Goal: Ask a question: Seek information or help from site administrators or community

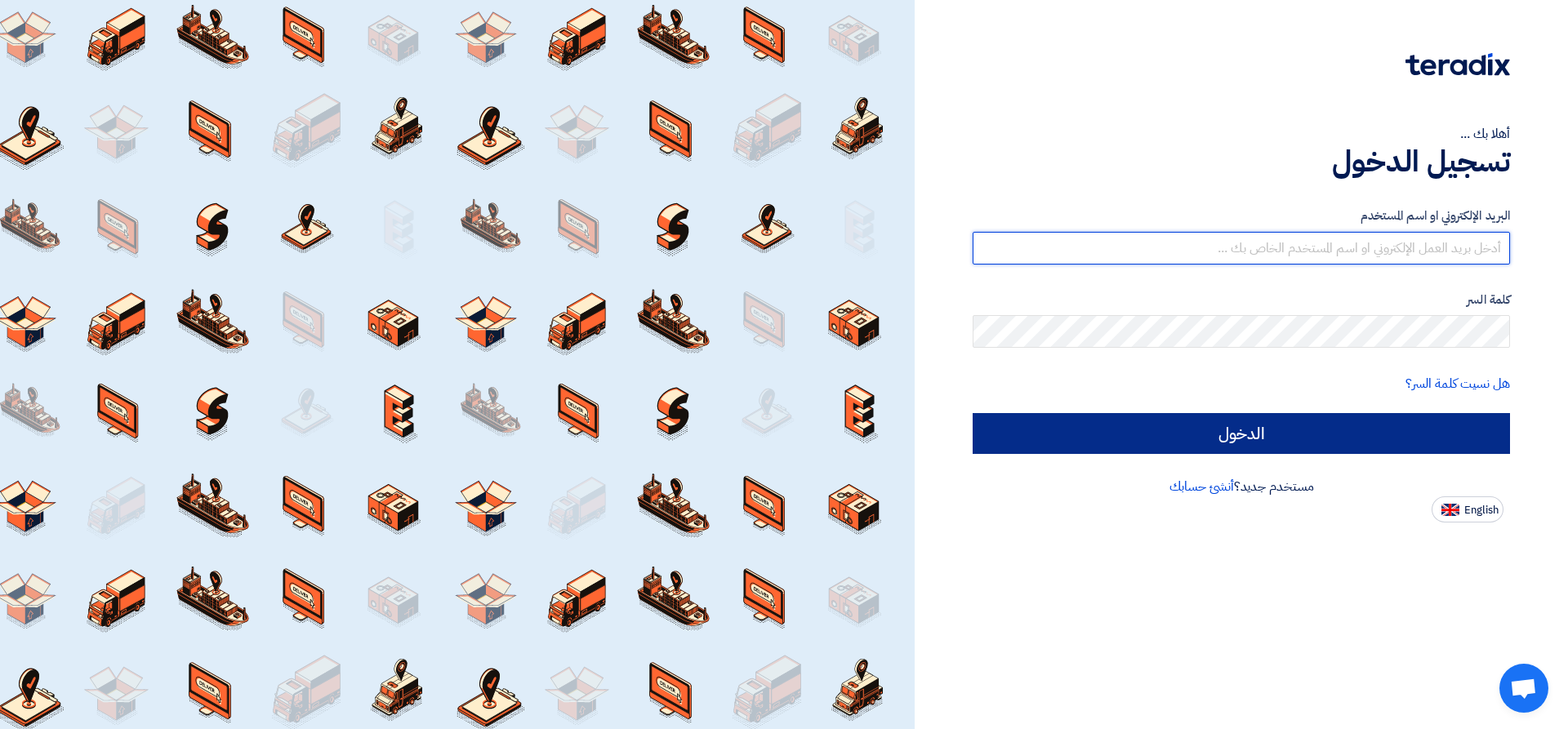
type input "[EMAIL_ADDRESS][DOMAIN_NAME]"
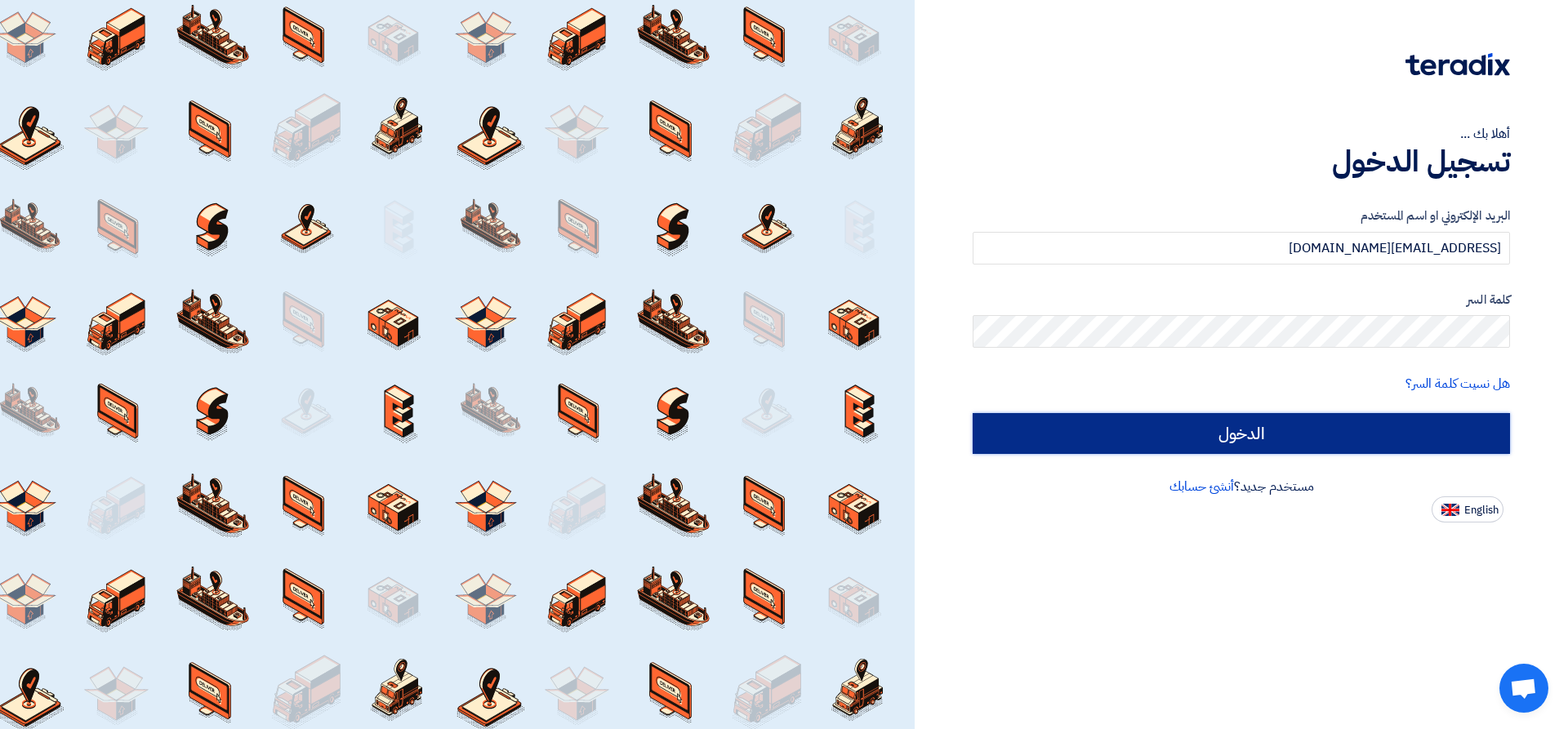
click at [1213, 445] on input "الدخول" at bounding box center [1240, 432] width 537 height 40
type input "Sign in"
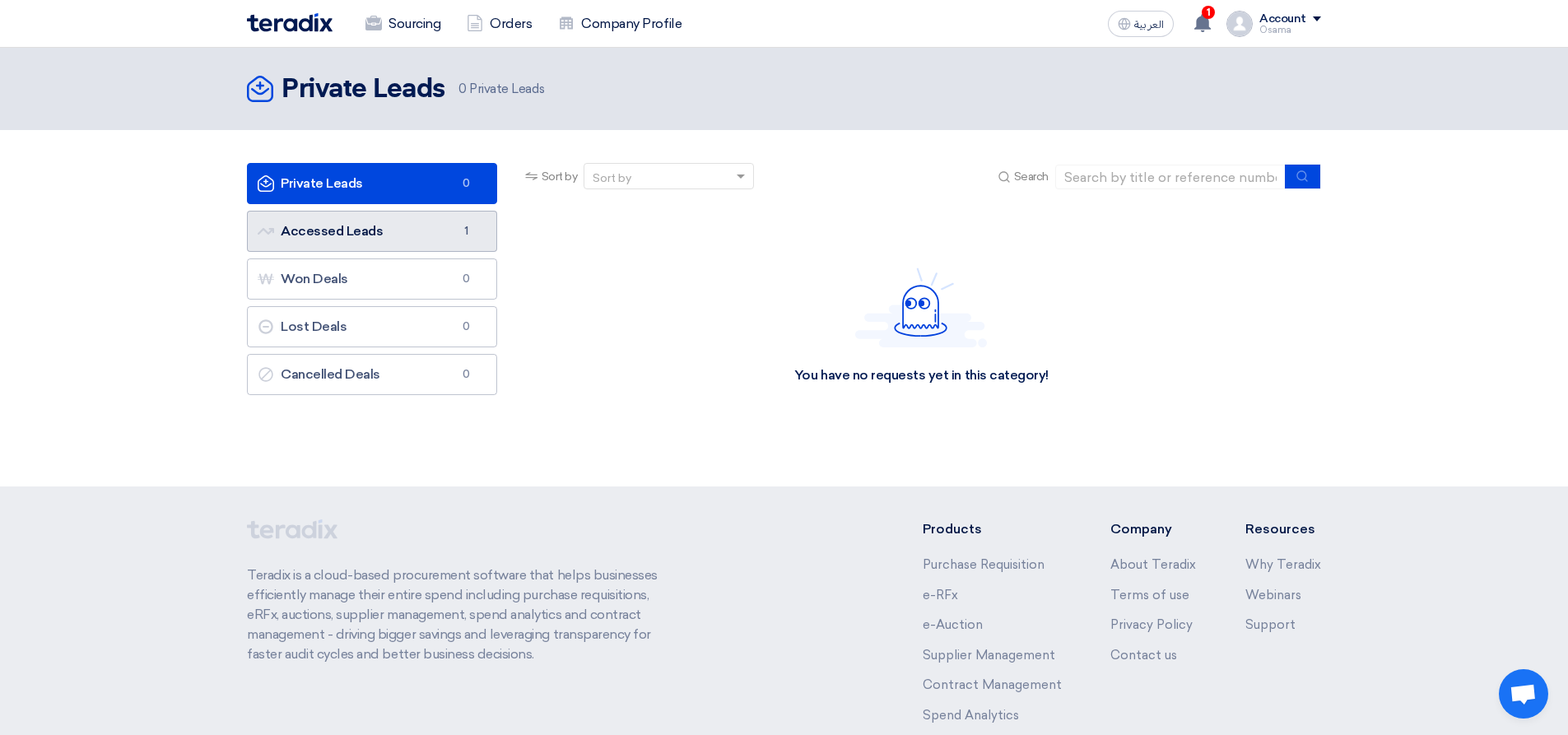
click at [360, 237] on link "Accessed Leads Accessed Leads 1" at bounding box center [372, 230] width 250 height 41
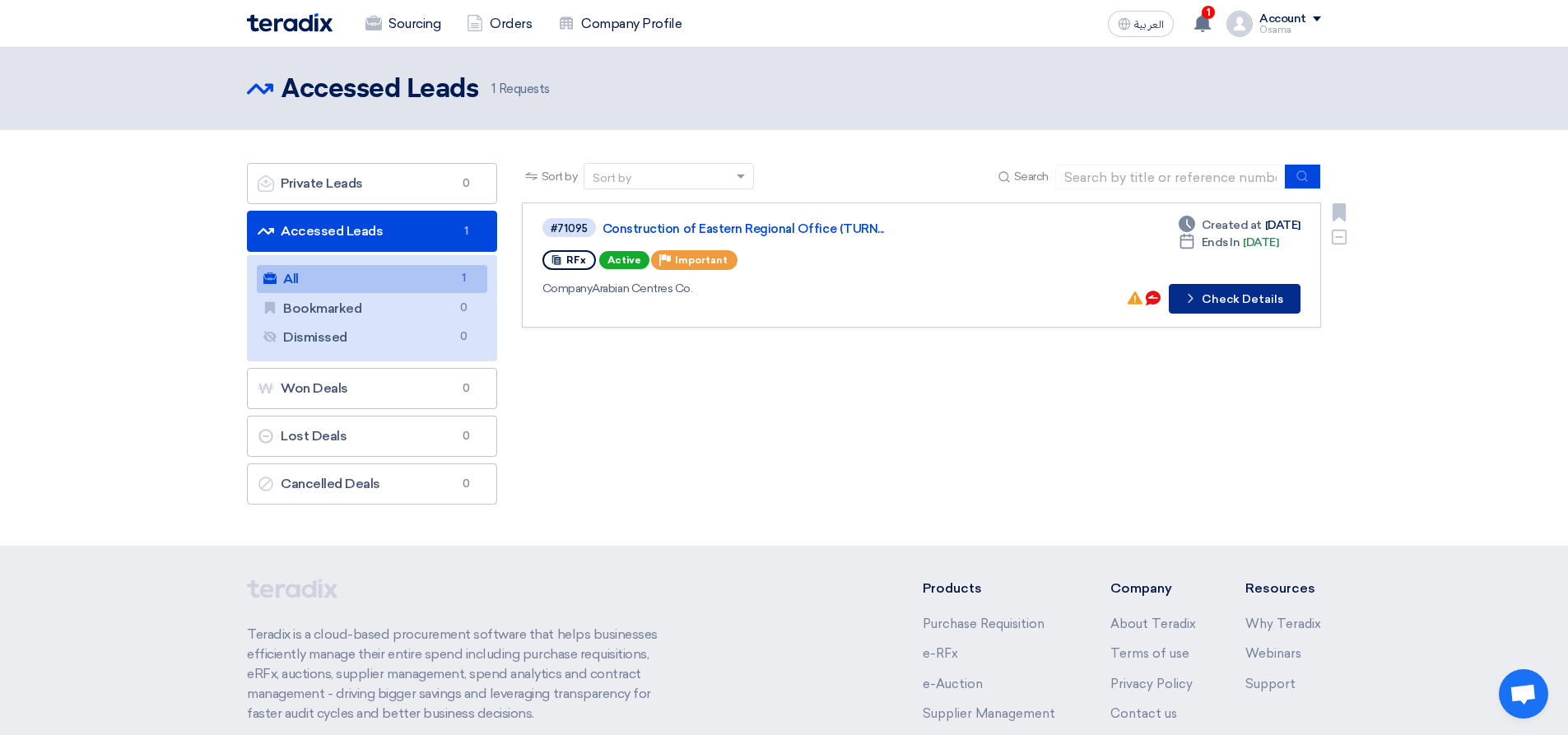
click at [1242, 297] on button "Check details Check Details" at bounding box center [1234, 298] width 132 height 29
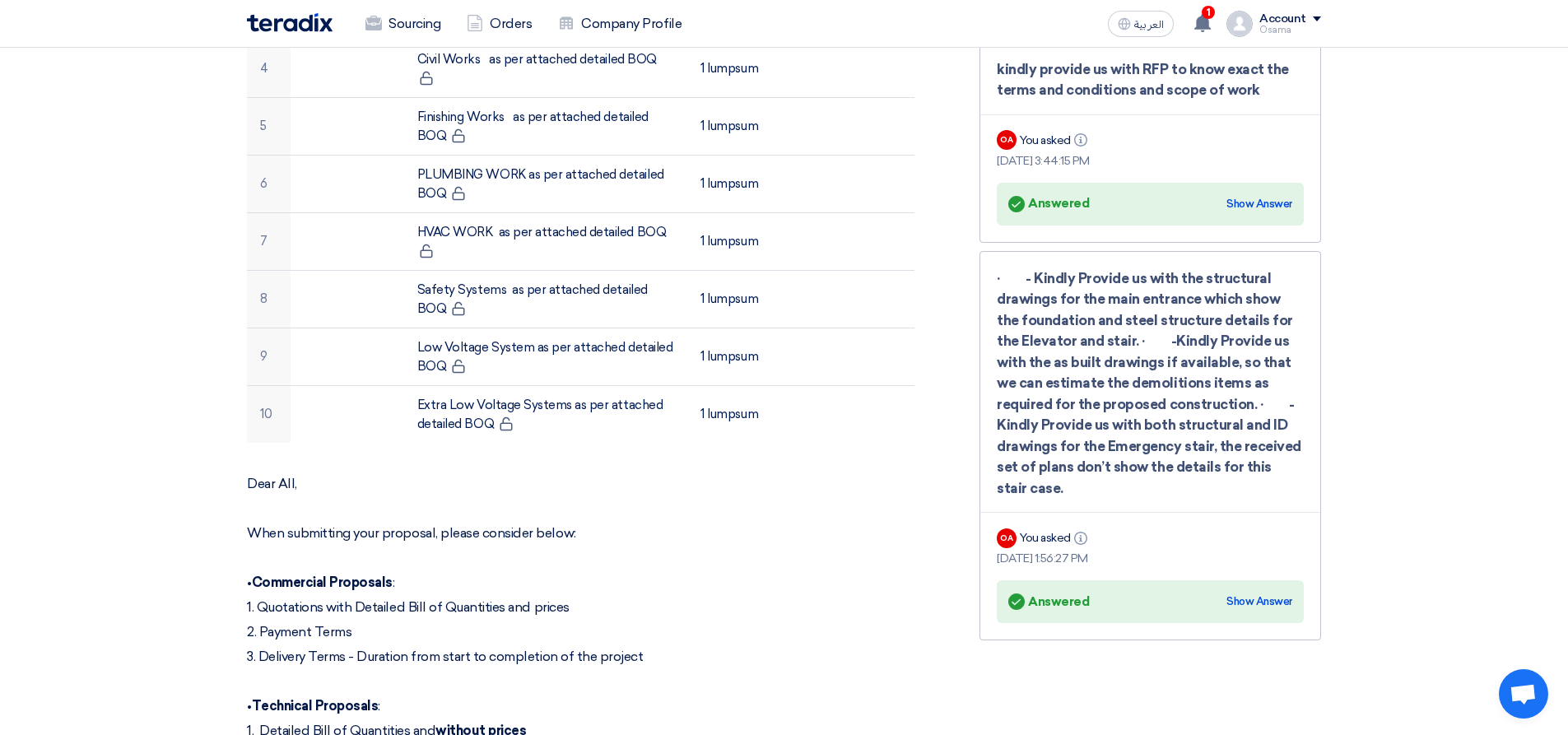
scroll to position [576, 0]
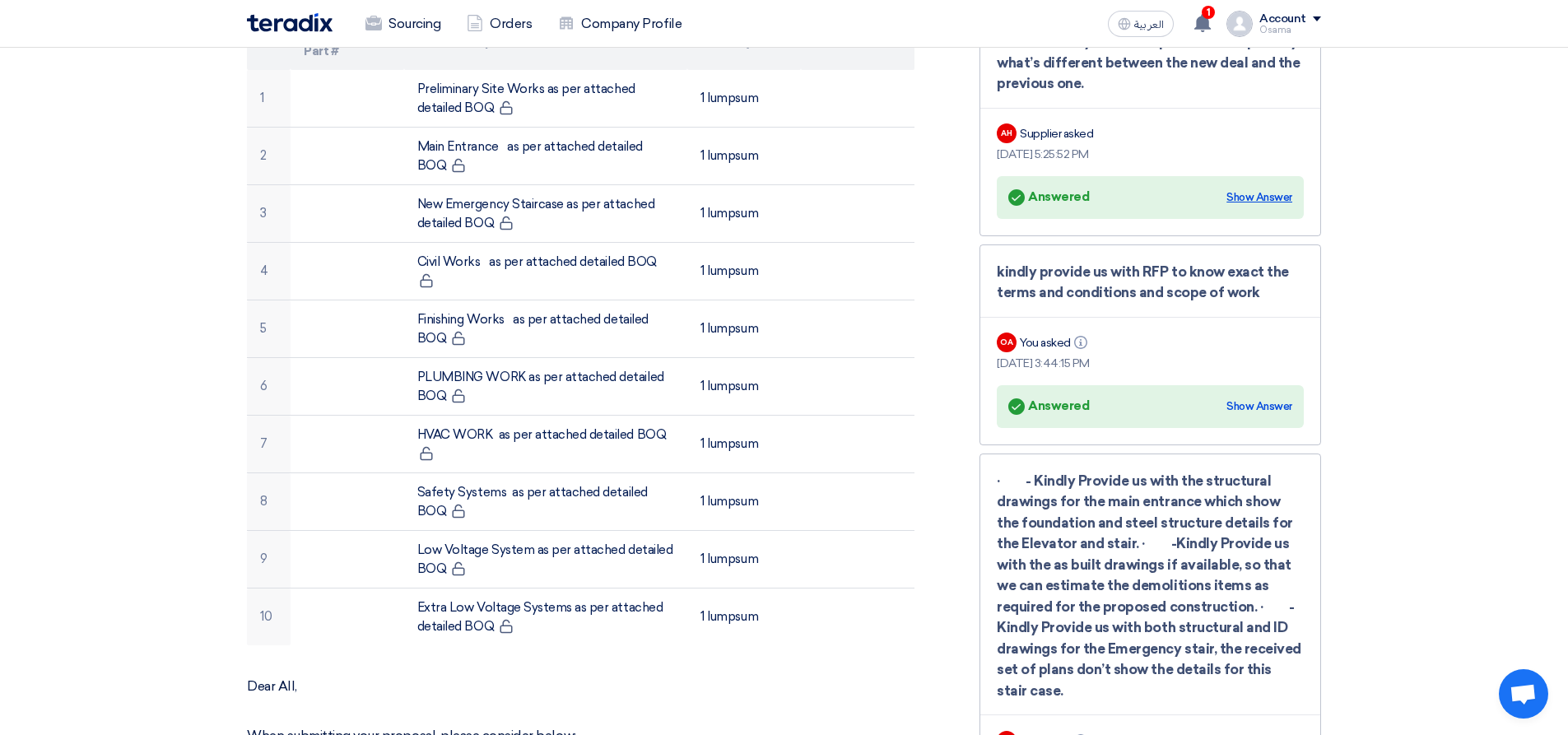
click at [1250, 198] on div "Show Answer" at bounding box center [1258, 197] width 65 height 16
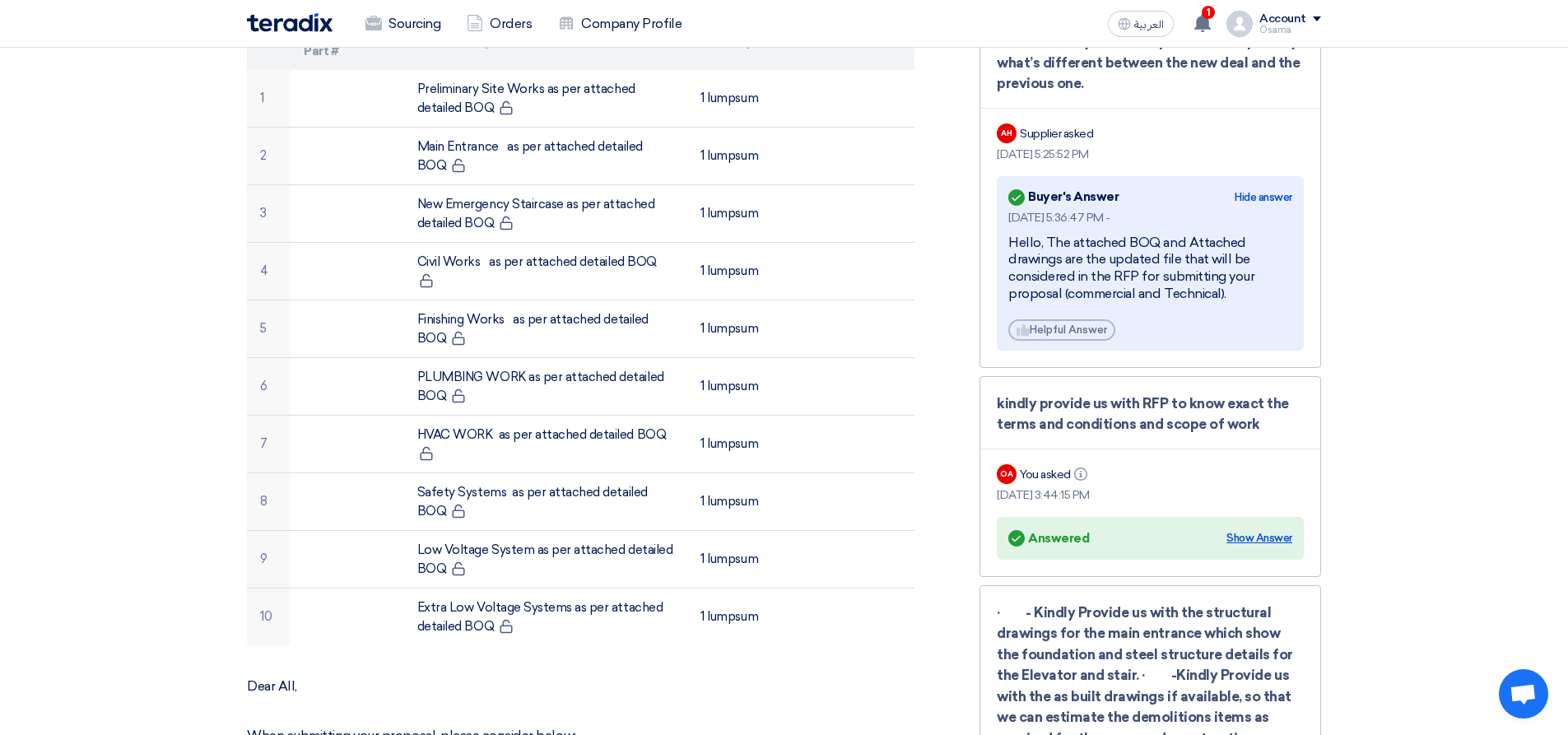
click at [1275, 539] on div "Show Answer" at bounding box center [1258, 537] width 65 height 16
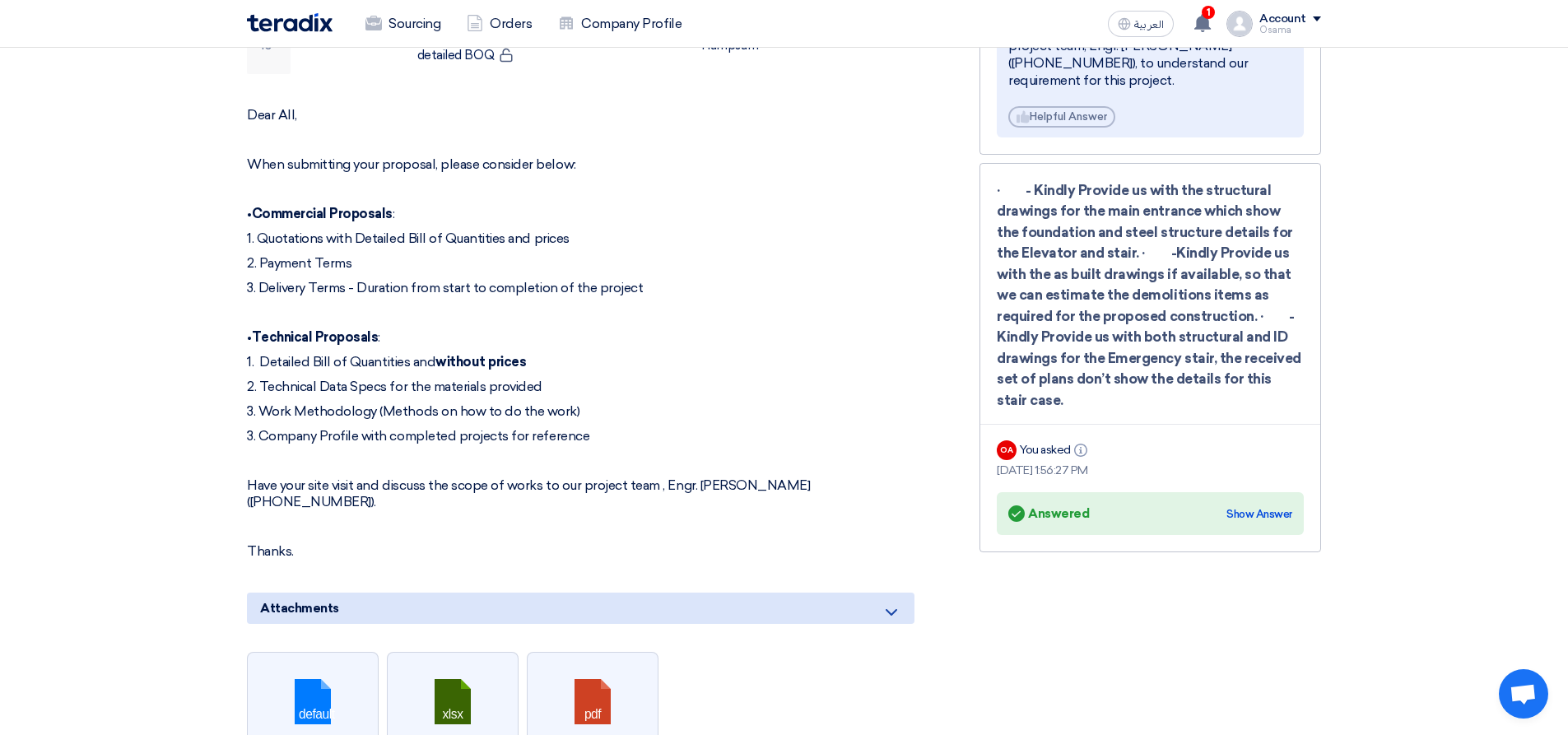
scroll to position [1152, 0]
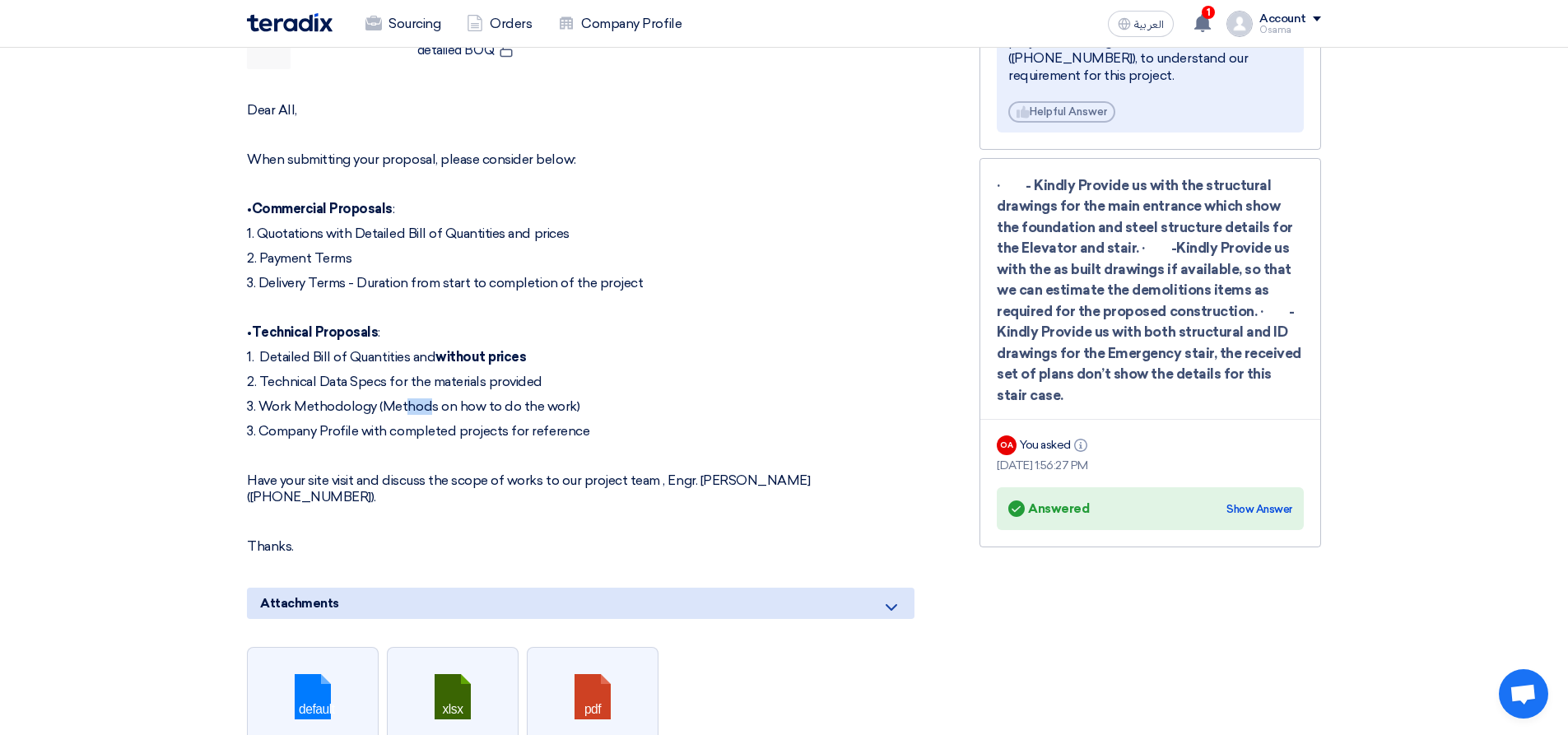
drag, startPoint x: 369, startPoint y: 388, endPoint x: 387, endPoint y: 390, distance: 18.1
click at [387, 398] on p "3. Work Methodology (Methods on how to do the work)" at bounding box center [581, 405] width 667 height 16
click at [298, 349] on p "1. Detailed Bill of Quantities and without prices" at bounding box center [581, 356] width 667 height 16
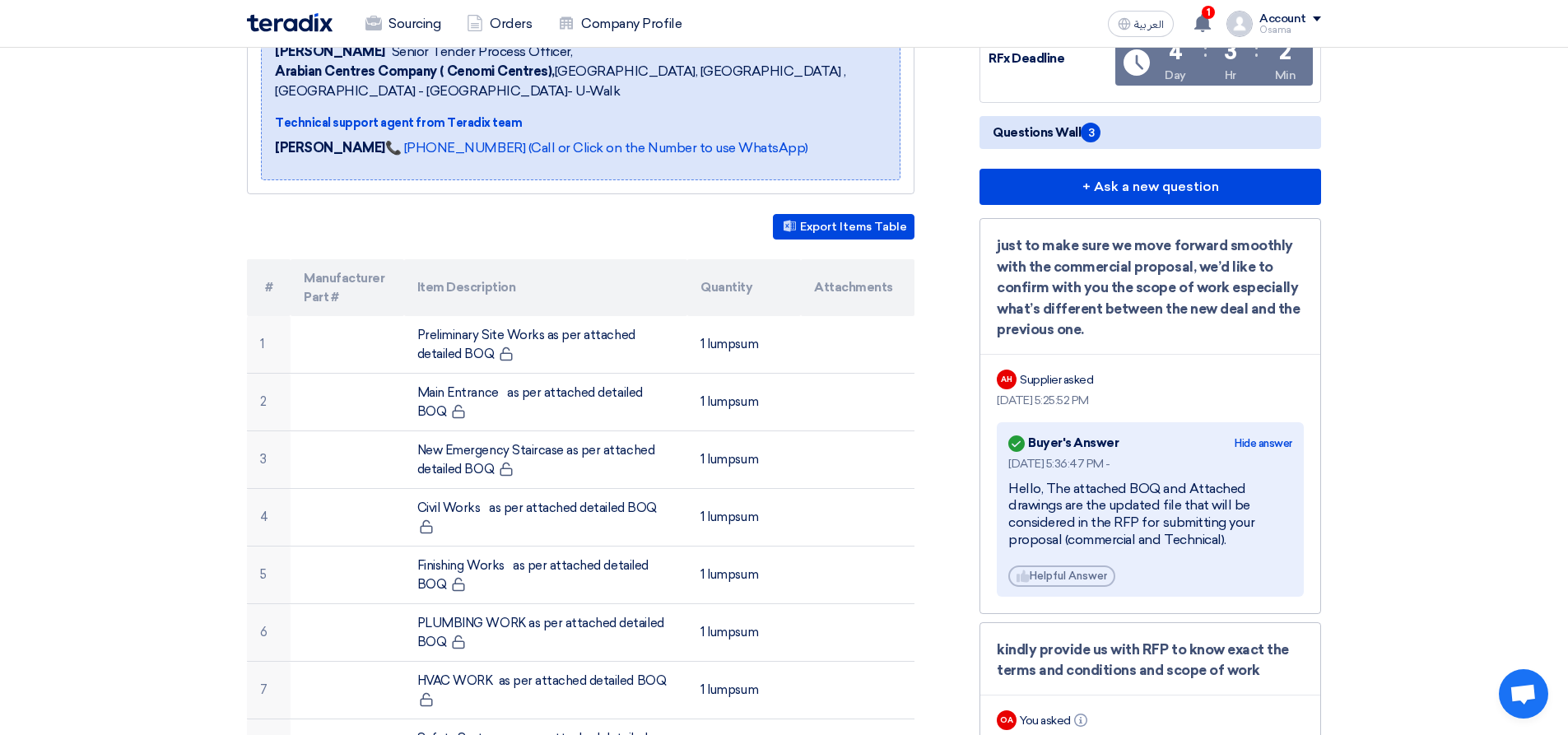
scroll to position [329, 0]
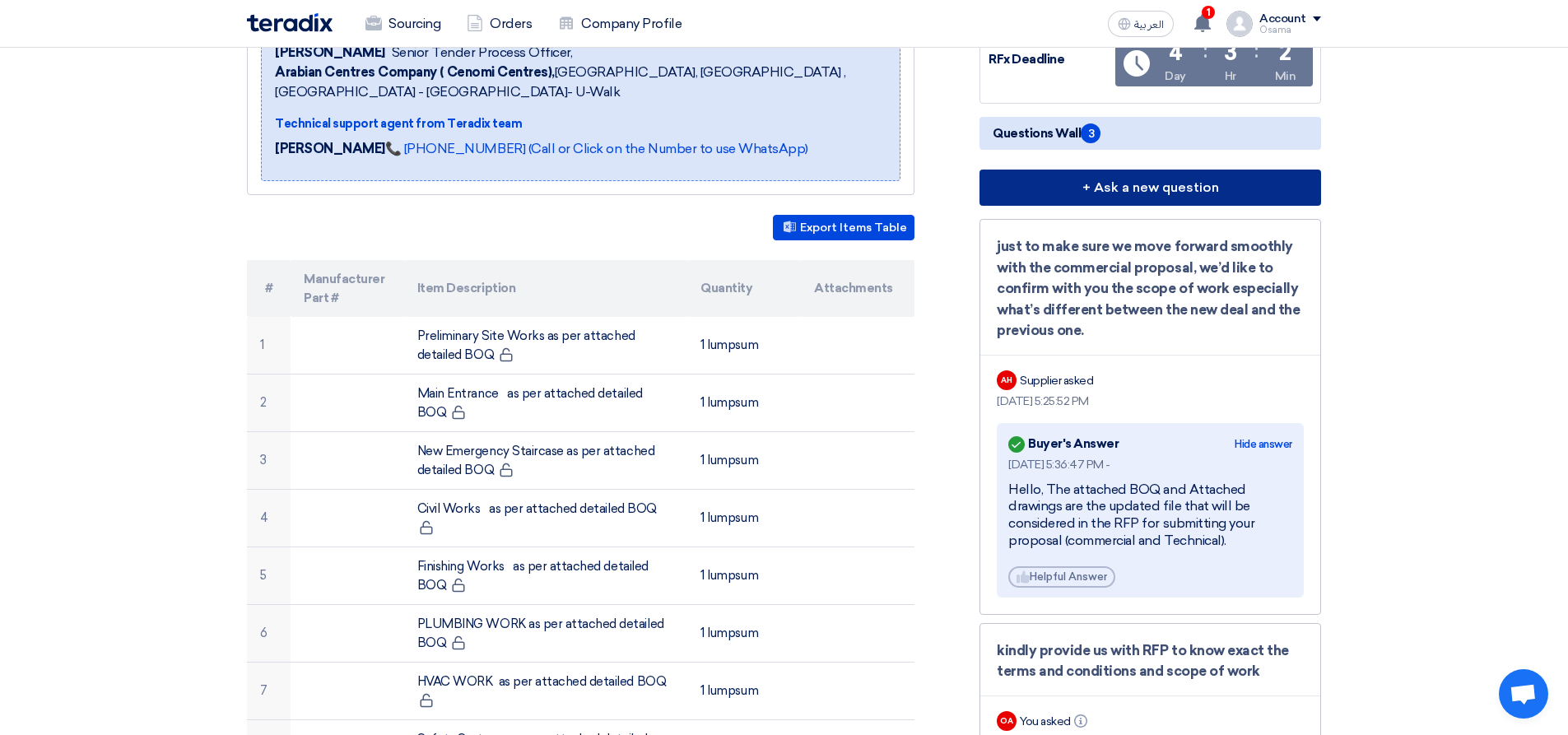
click at [1092, 184] on button "+ Ask a new question" at bounding box center [1150, 188] width 341 height 36
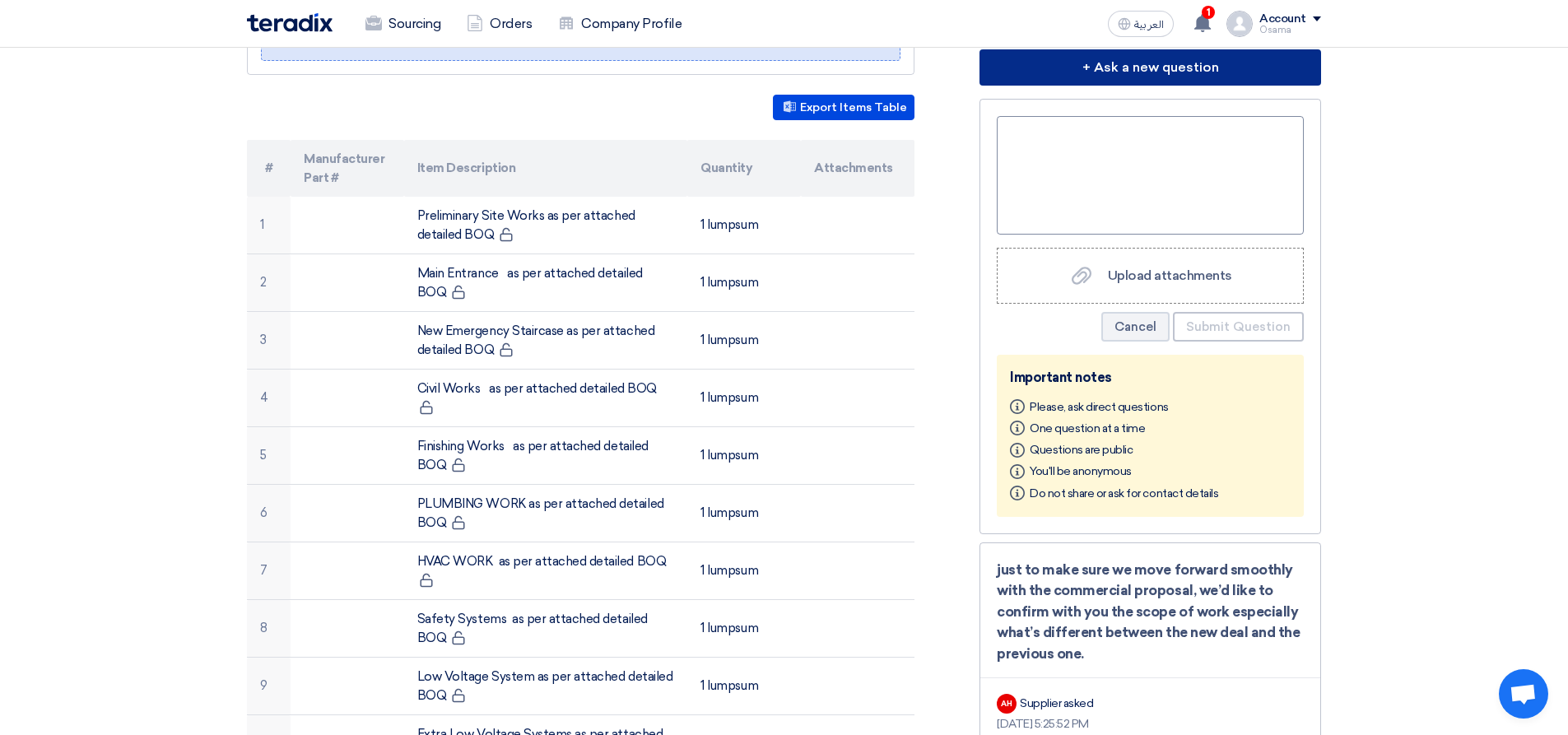
scroll to position [411, 0]
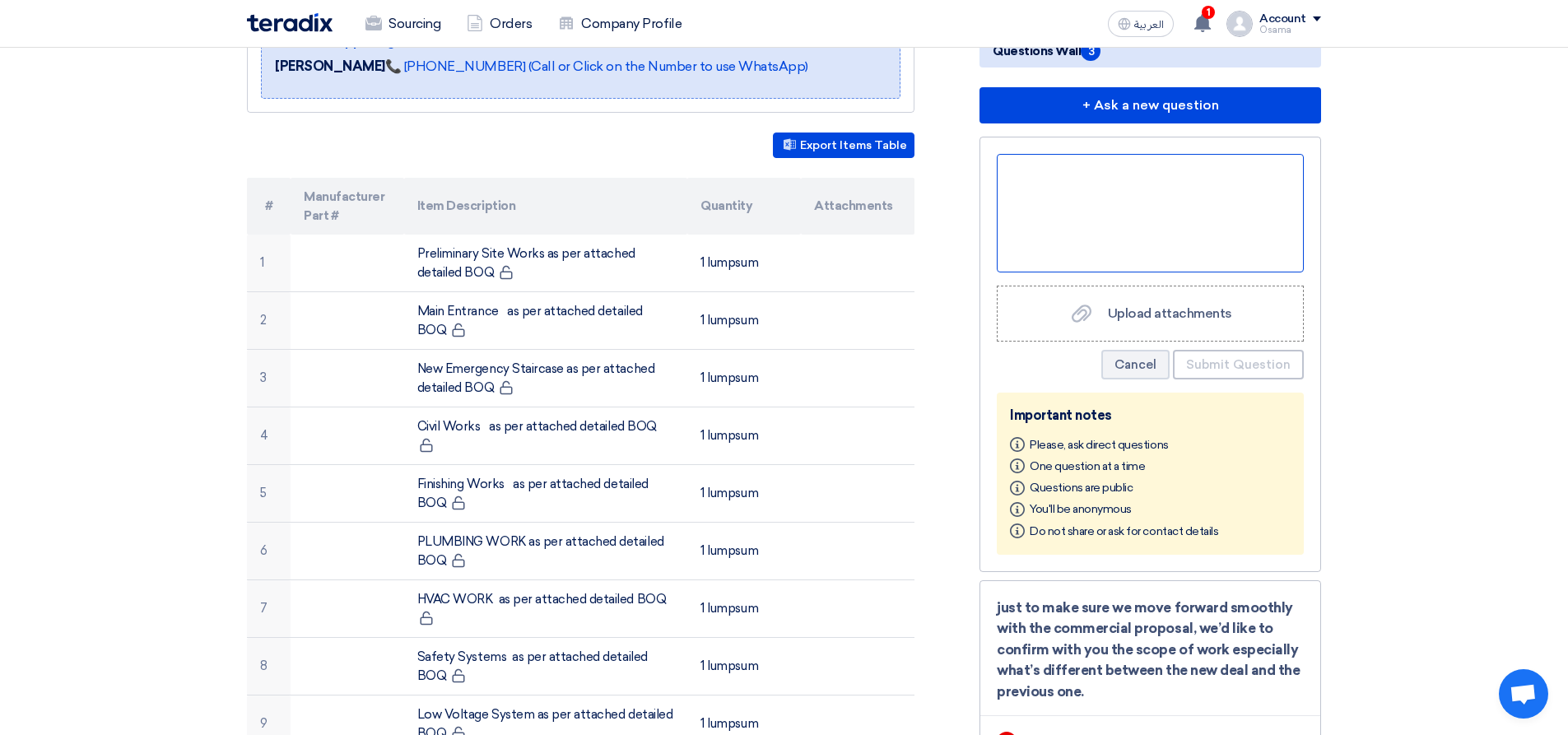
click at [1088, 192] on div at bounding box center [1150, 212] width 307 height 118
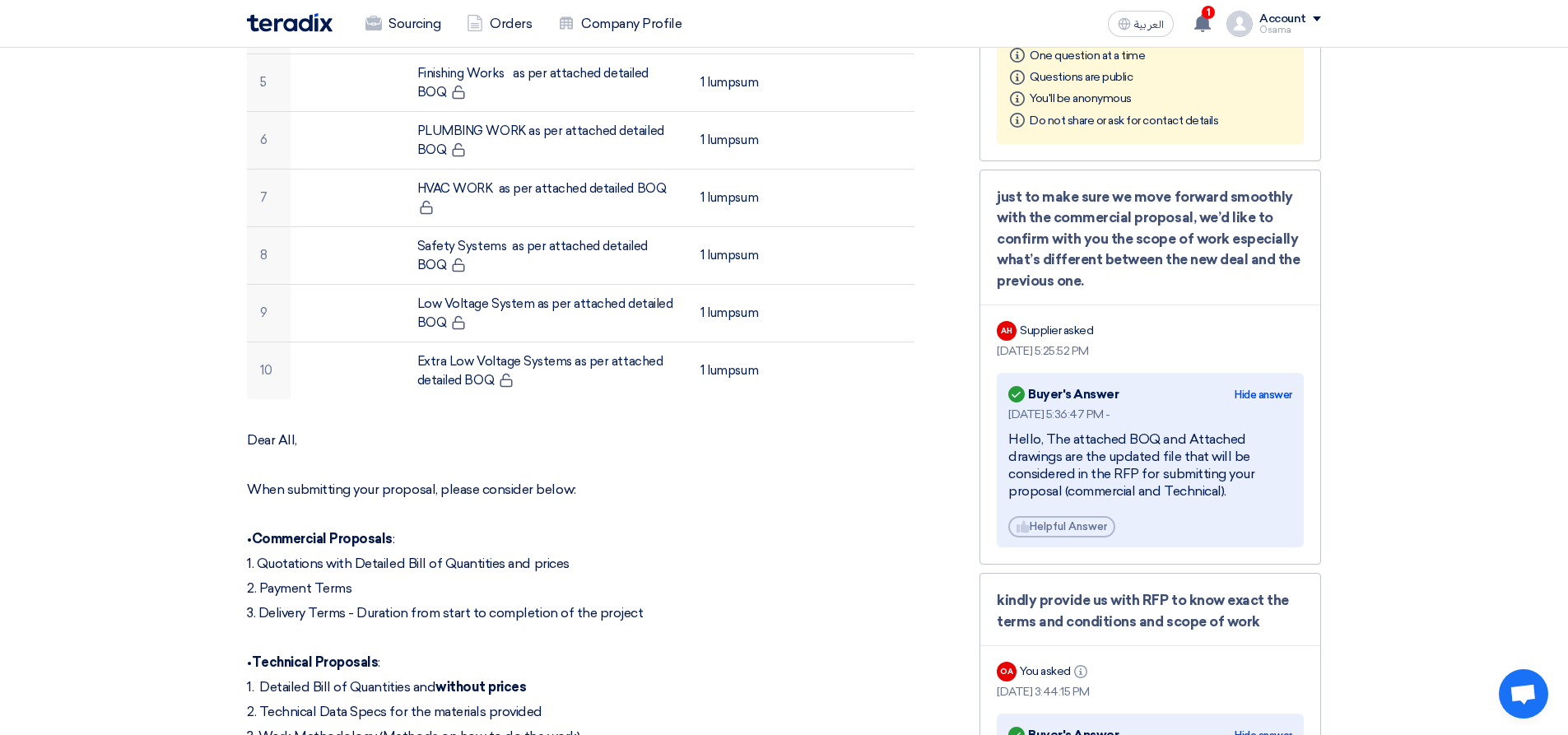
scroll to position [987, 0]
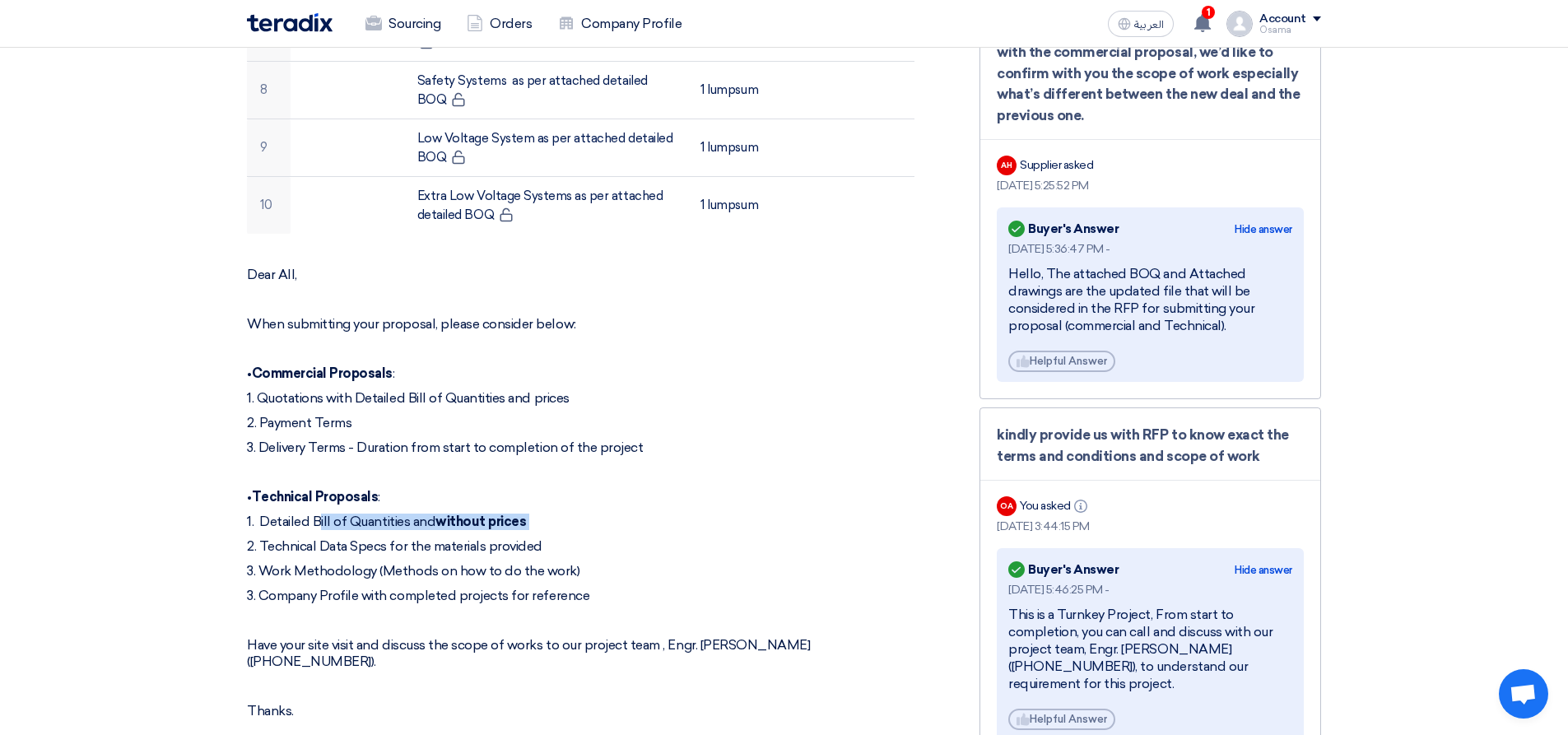
drag, startPoint x: 563, startPoint y: 498, endPoint x: 285, endPoint y: 496, distance: 278.0
click at [285, 513] on p "1. Detailed Bill of Quantities and without prices" at bounding box center [581, 521] width 667 height 16
copy p "Detailed Bill of Quantities and without prices"
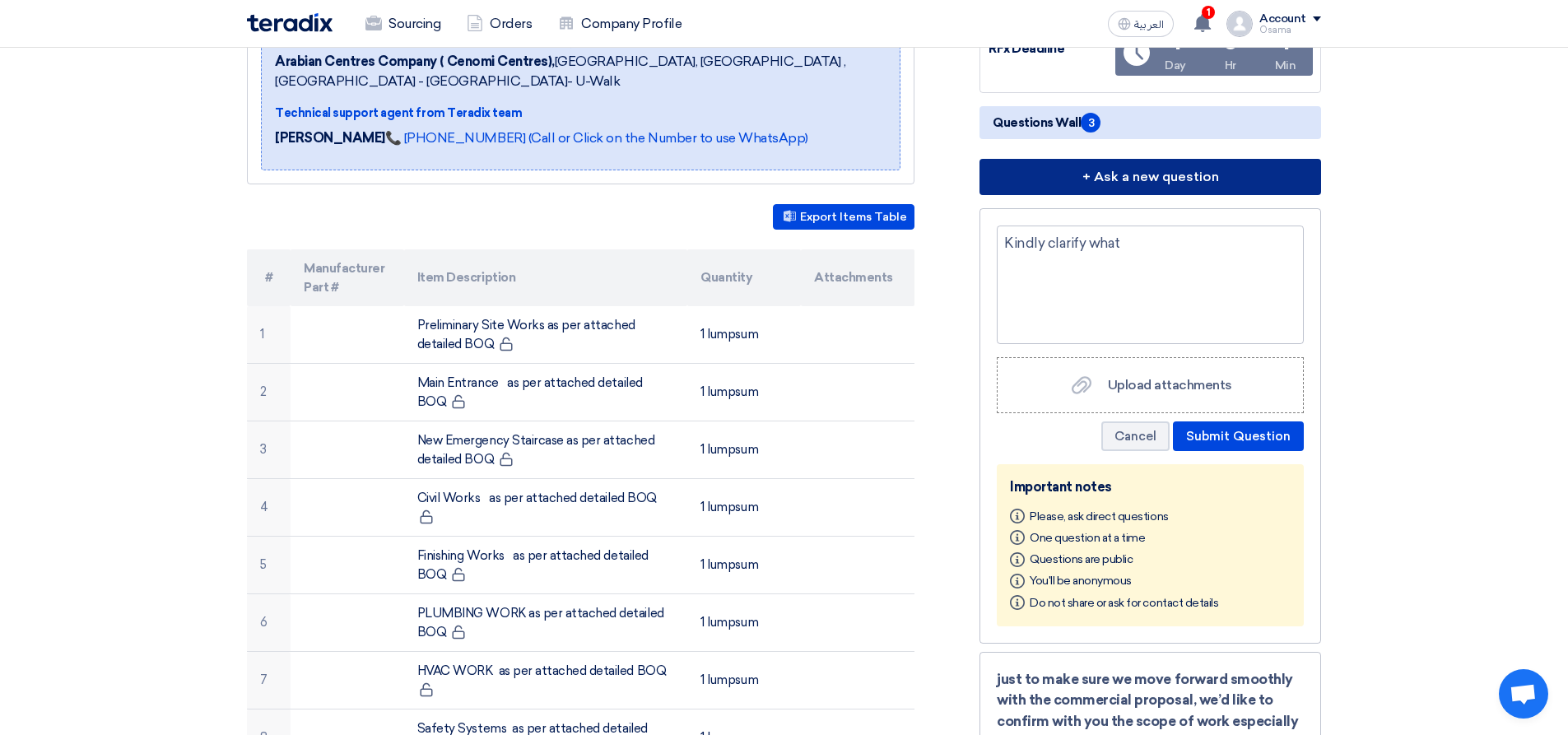
scroll to position [329, 0]
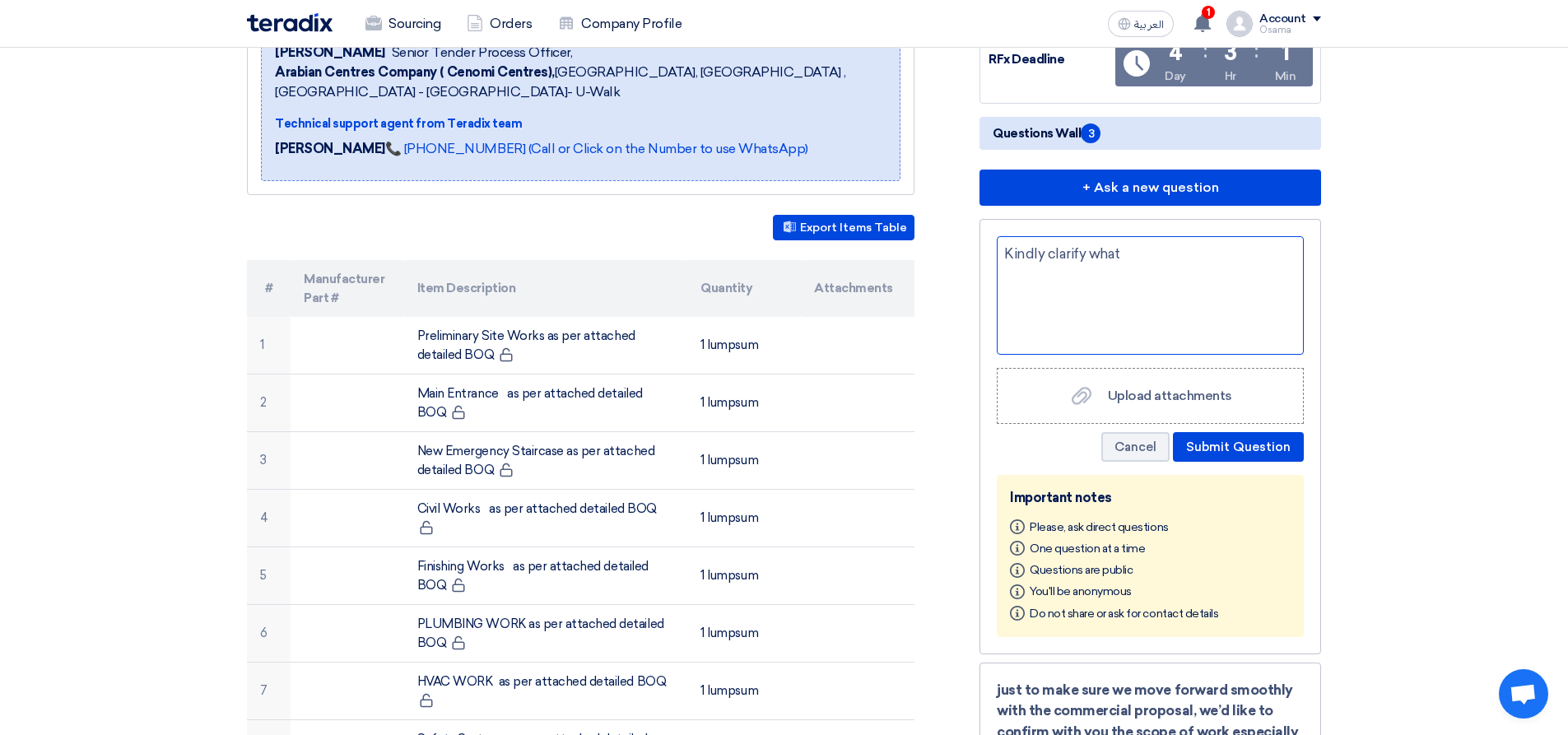
click at [1148, 249] on div "Kindly clarify what" at bounding box center [1150, 295] width 307 height 118
drag, startPoint x: 1137, startPoint y: 280, endPoint x: 987, endPoint y: 245, distance: 154.0
click at [987, 245] on div "Kindly clarify what Detailed Bill of Quantities and without prices Upload attac…" at bounding box center [1150, 436] width 341 height 435
copy div "Kindly clarify what Detailed Bill of Quantities and without prices"
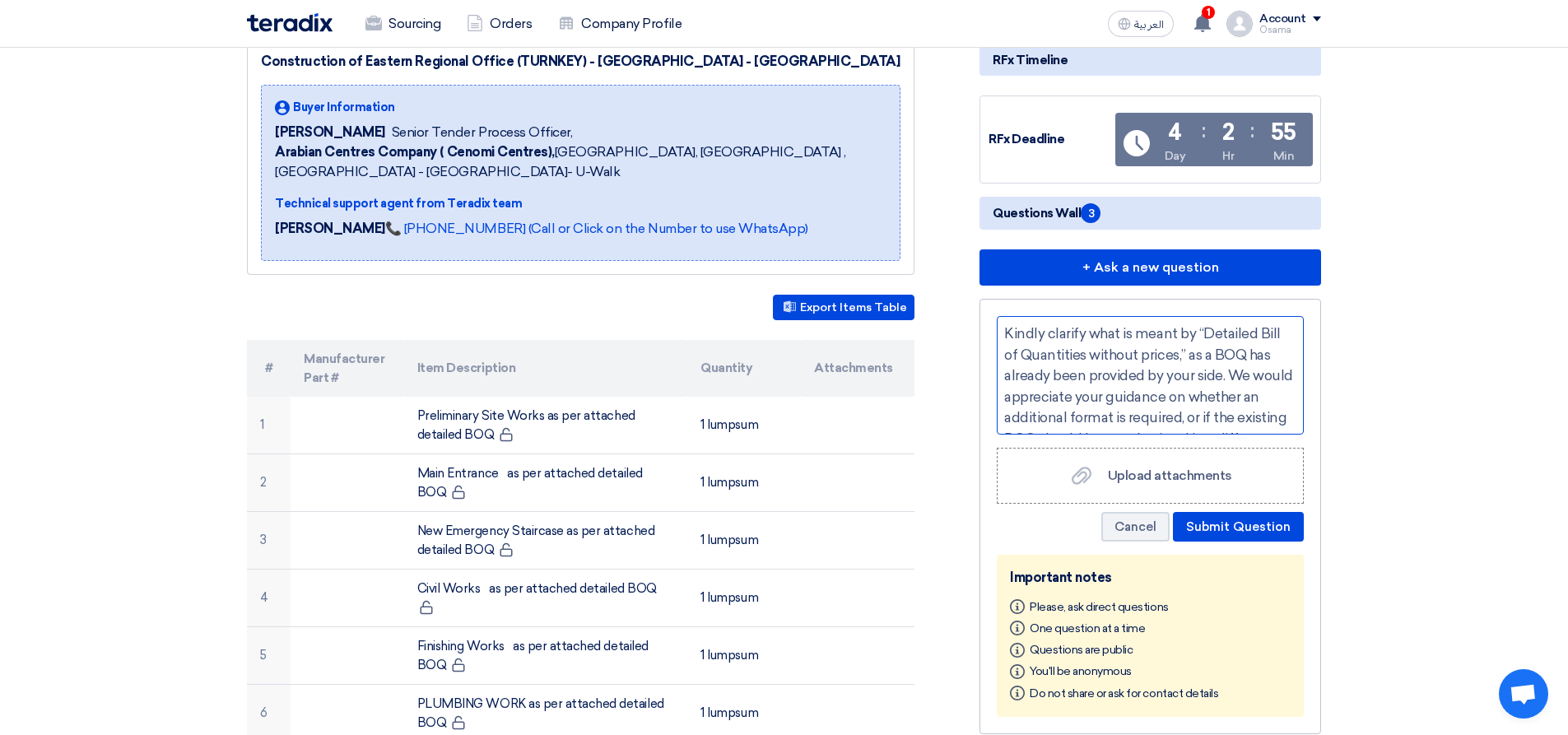
scroll to position [82, 0]
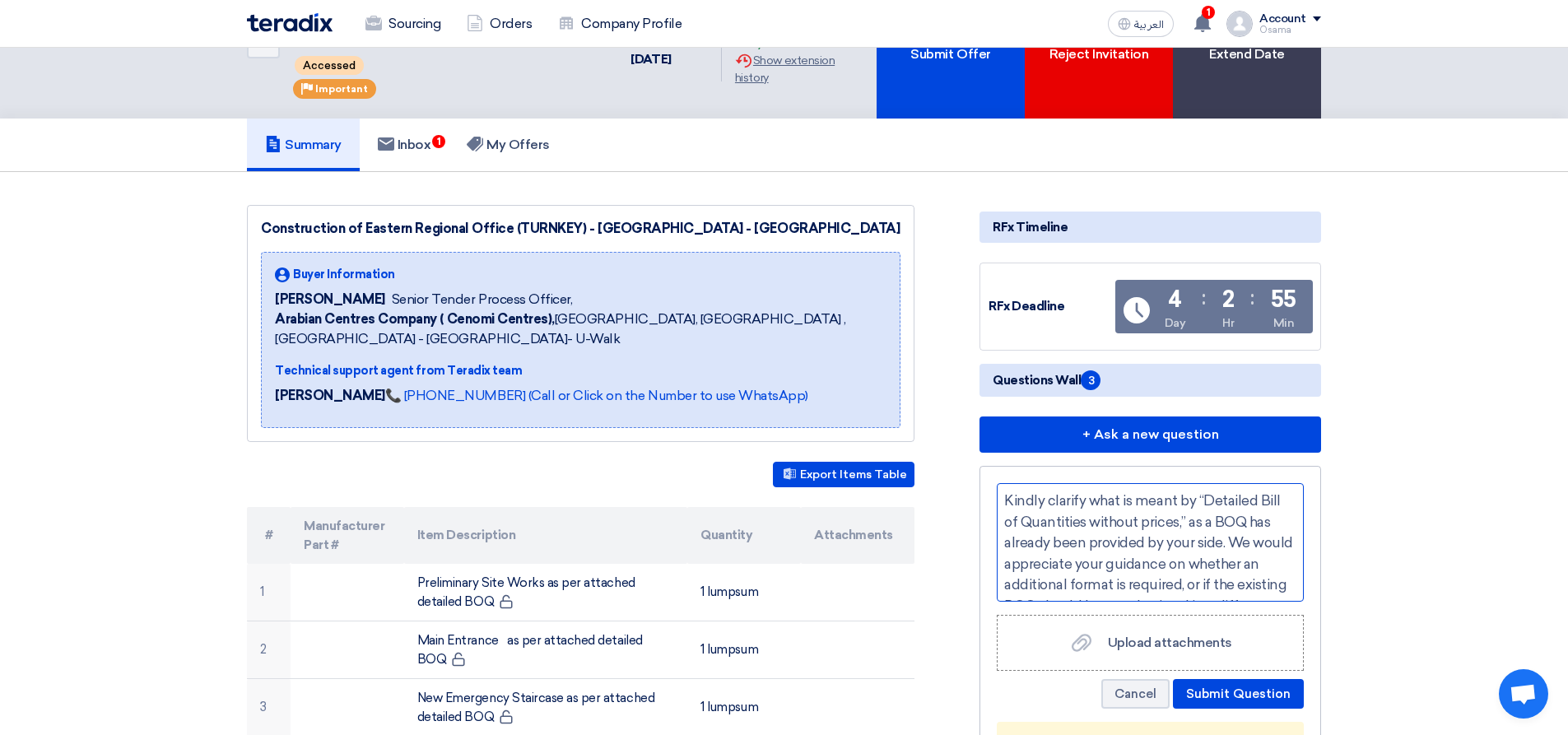
click at [1002, 498] on div "Kindly clarify what is meant by “Detailed Bill of Quantities without prices,” a…" at bounding box center [1150, 542] width 307 height 118
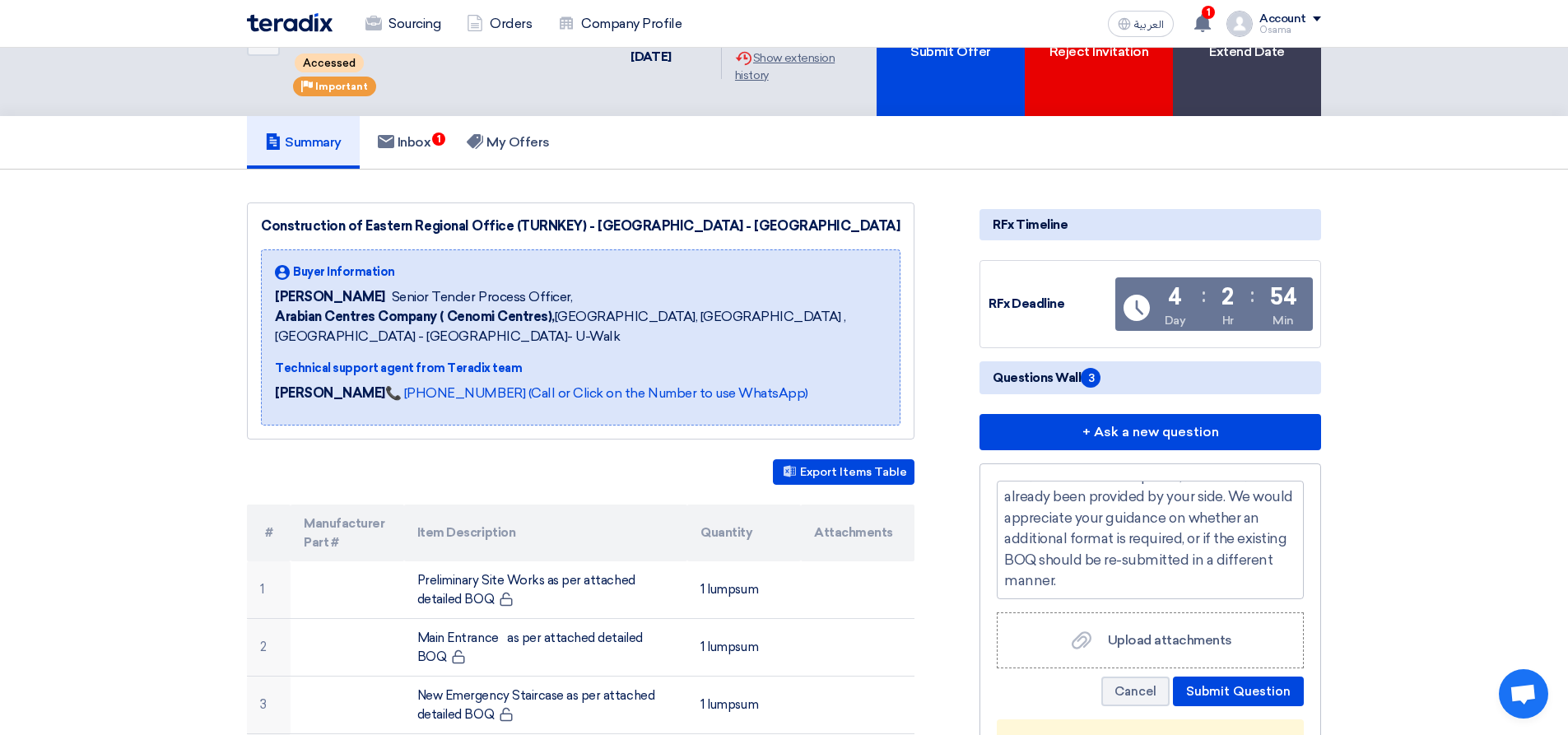
scroll to position [165, 0]
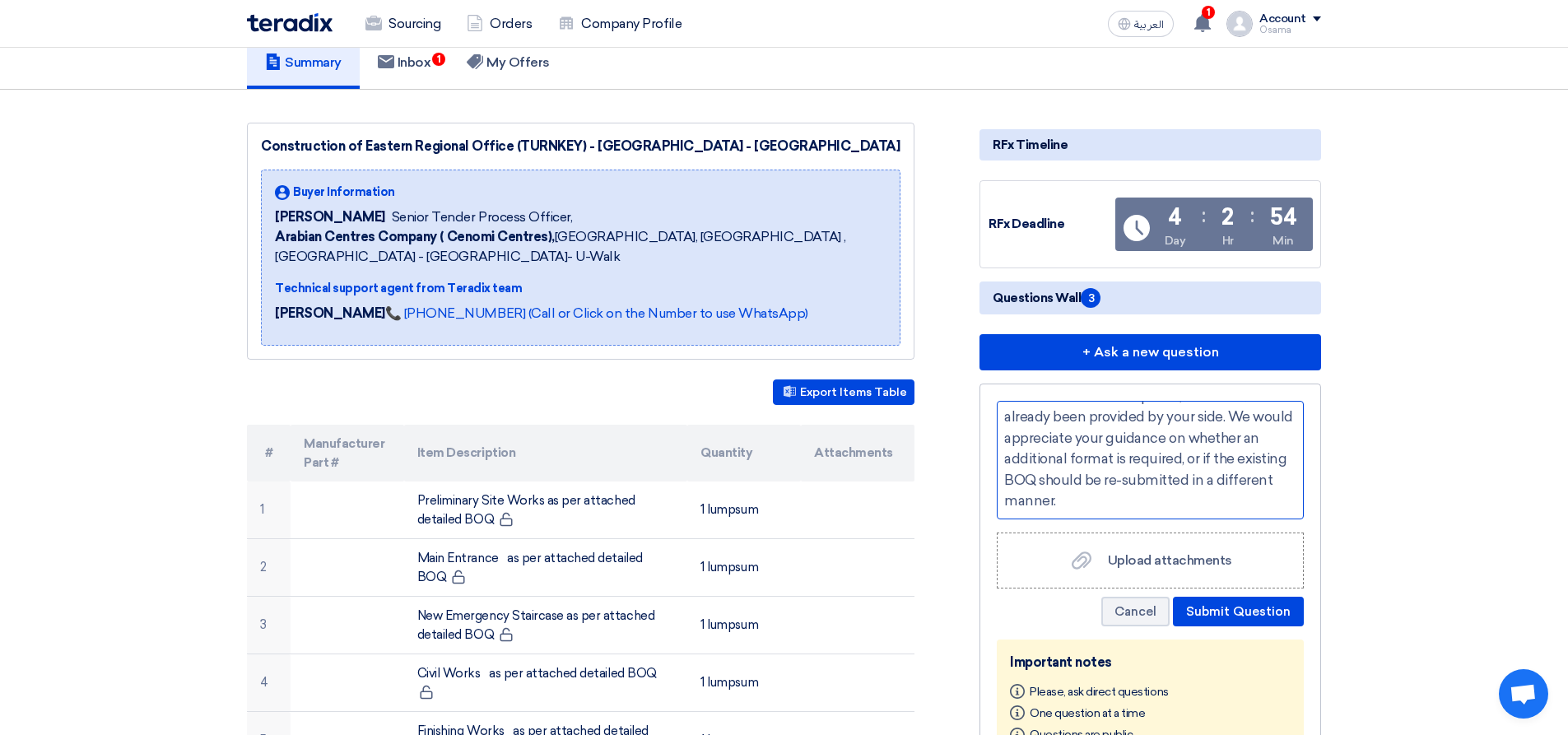
click at [1147, 506] on div "-Kindly clarify what is meant by “Detailed Bill of Quantities without prices,” …" at bounding box center [1150, 459] width 307 height 118
drag, startPoint x: 1210, startPoint y: 433, endPoint x: 1135, endPoint y: 494, distance: 96.7
click at [1135, 493] on div "-Kindly clarify what is meant by “Detailed Bill of Quantities without prices,” …" at bounding box center [1150, 459] width 307 height 118
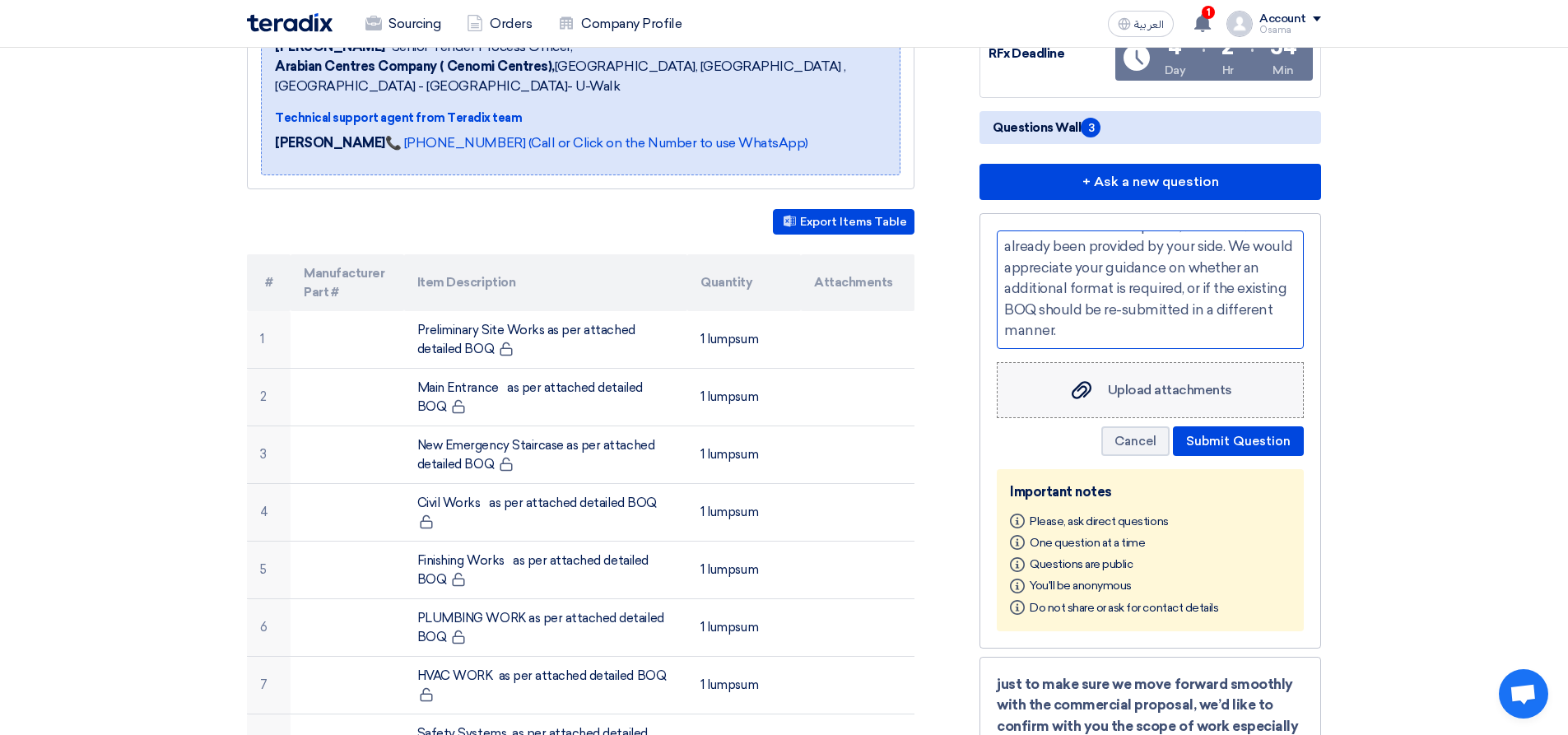
scroll to position [329, 0]
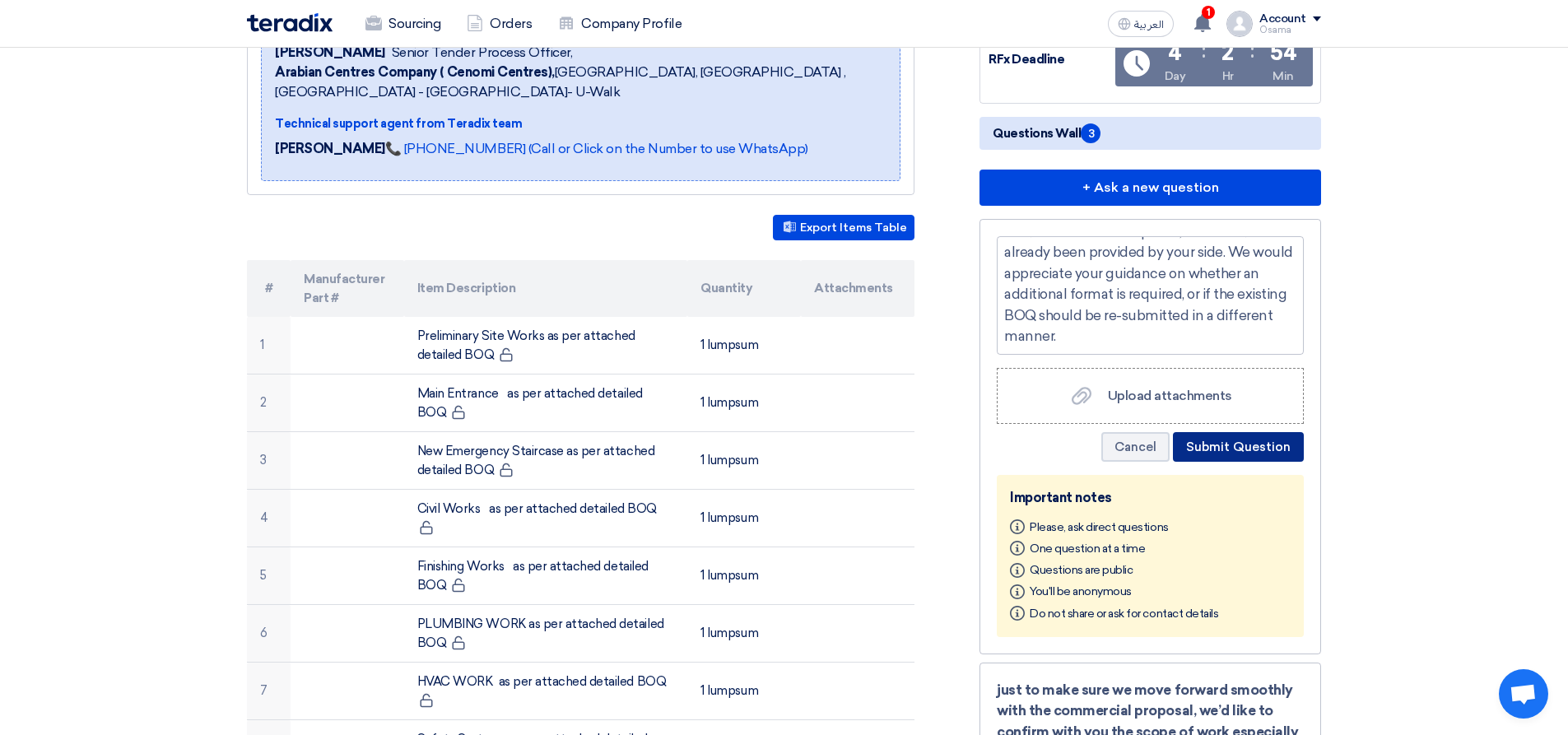
click at [1216, 448] on button "Submit Question" at bounding box center [1238, 446] width 131 height 29
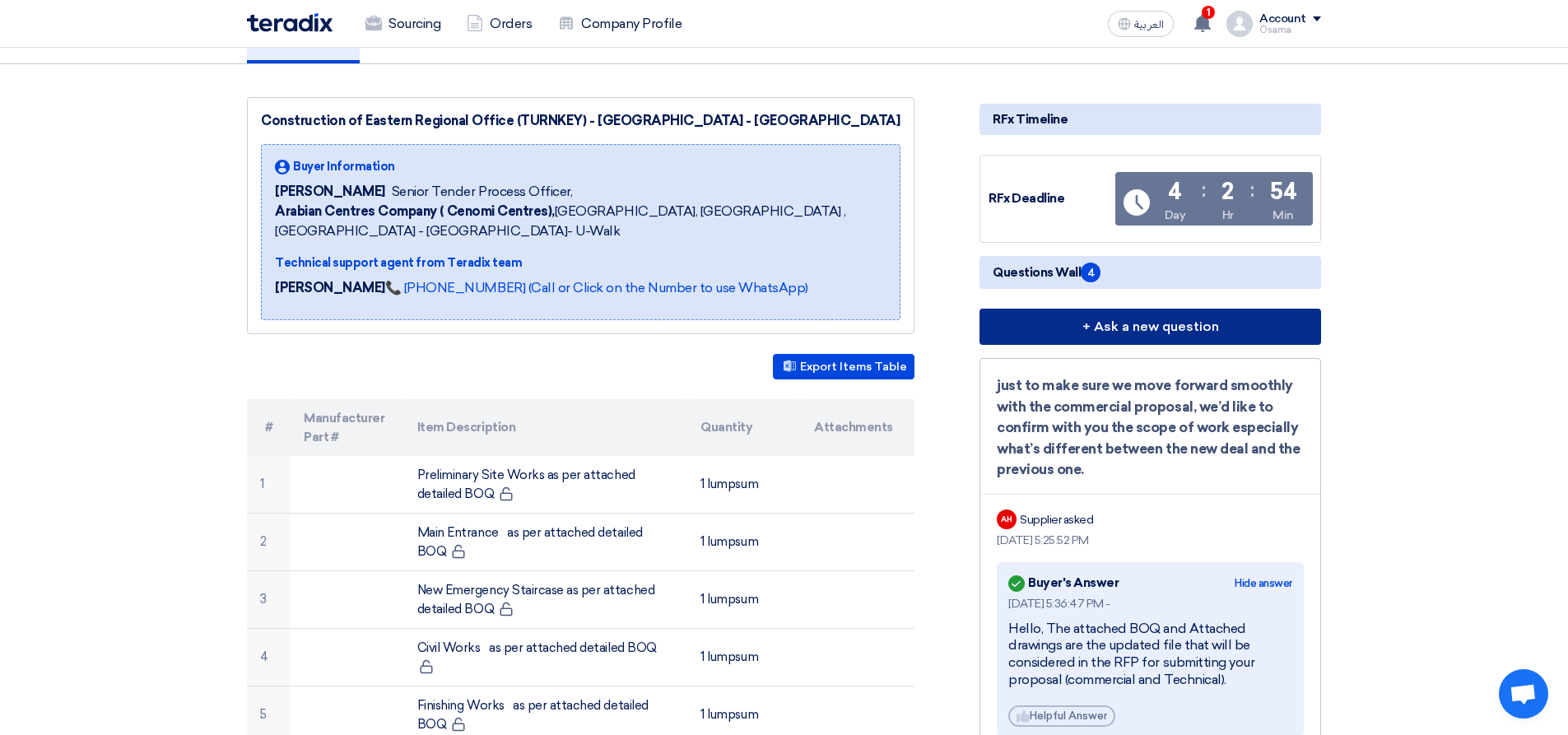
scroll to position [165, 0]
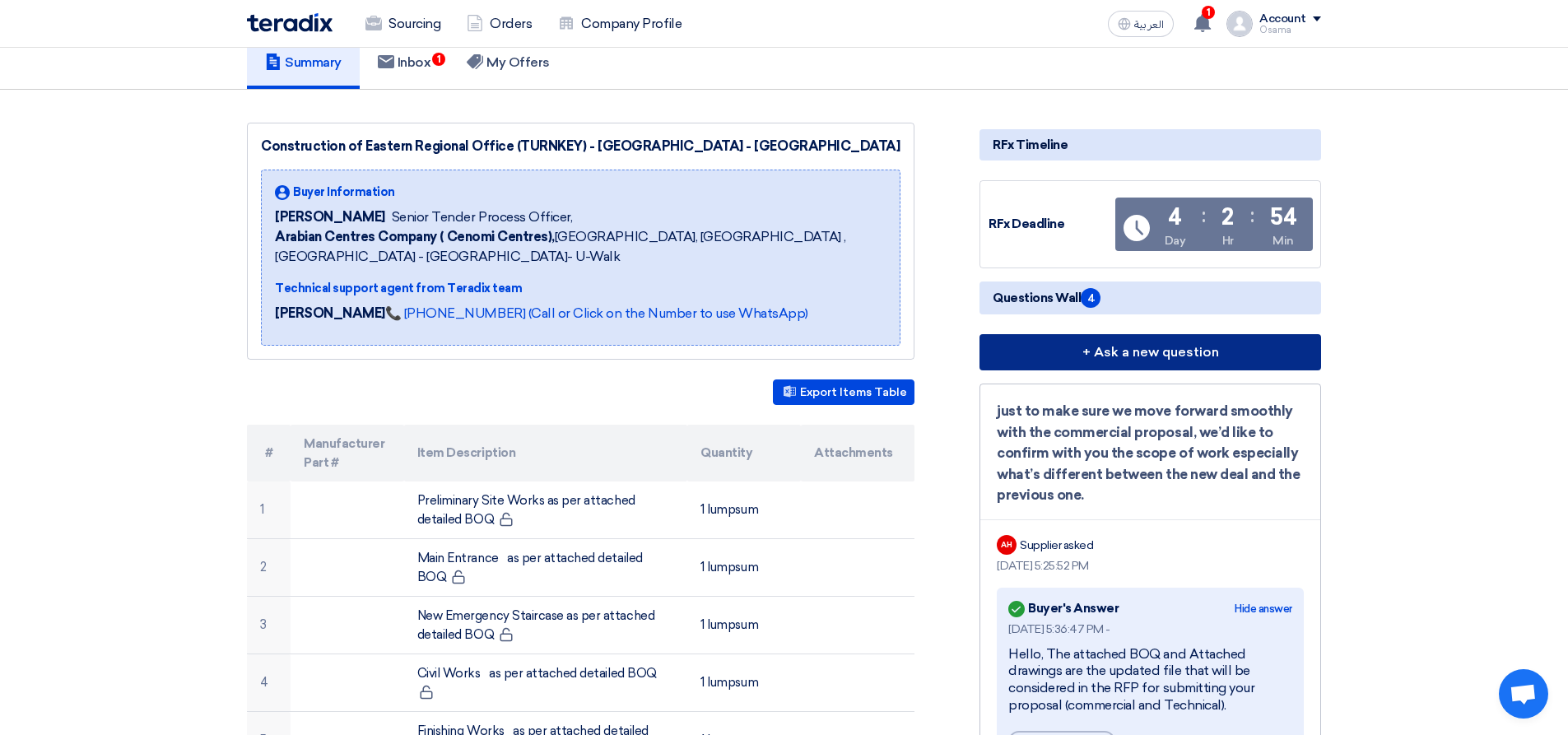
click at [1141, 350] on button "+ Ask a new question" at bounding box center [1150, 352] width 341 height 36
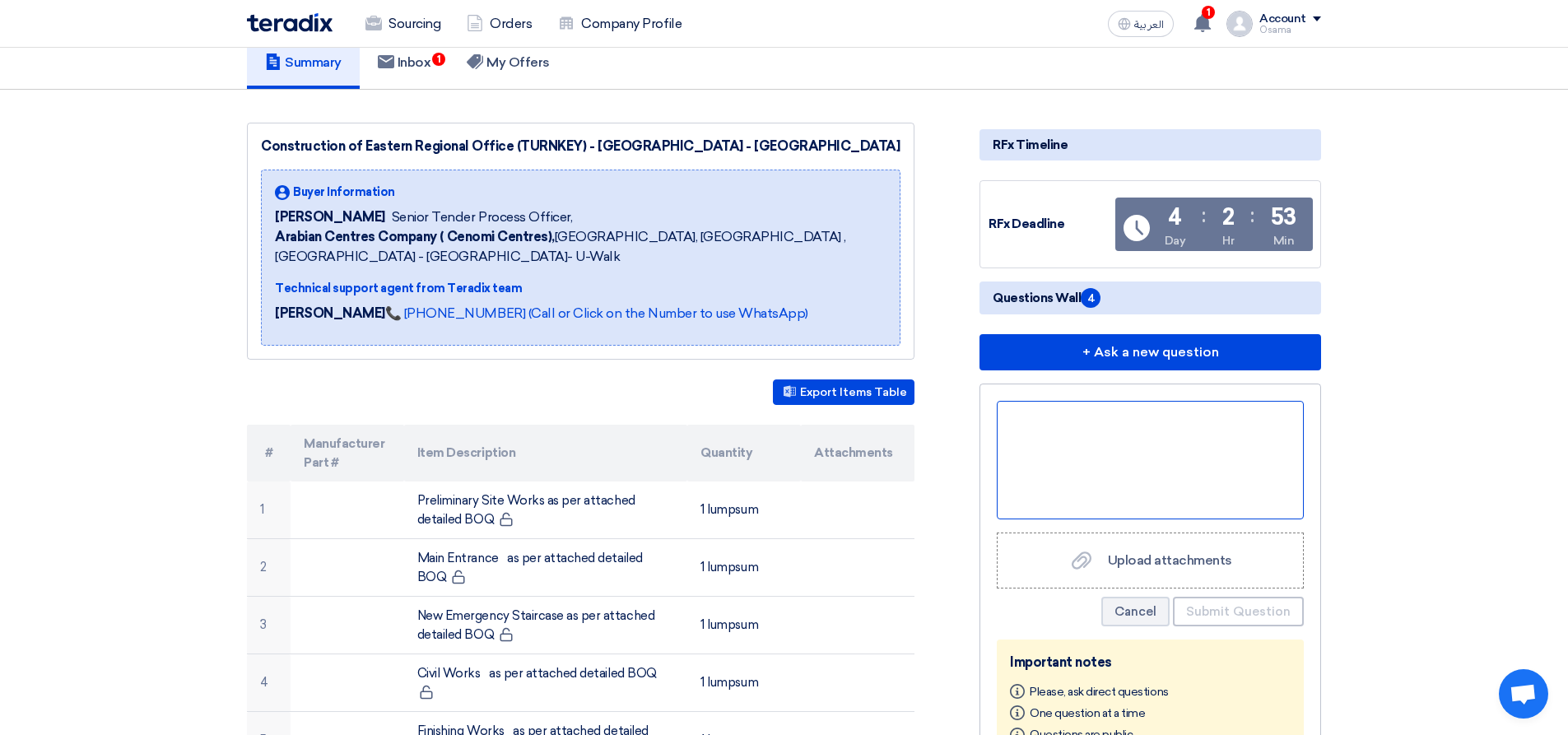
paste div
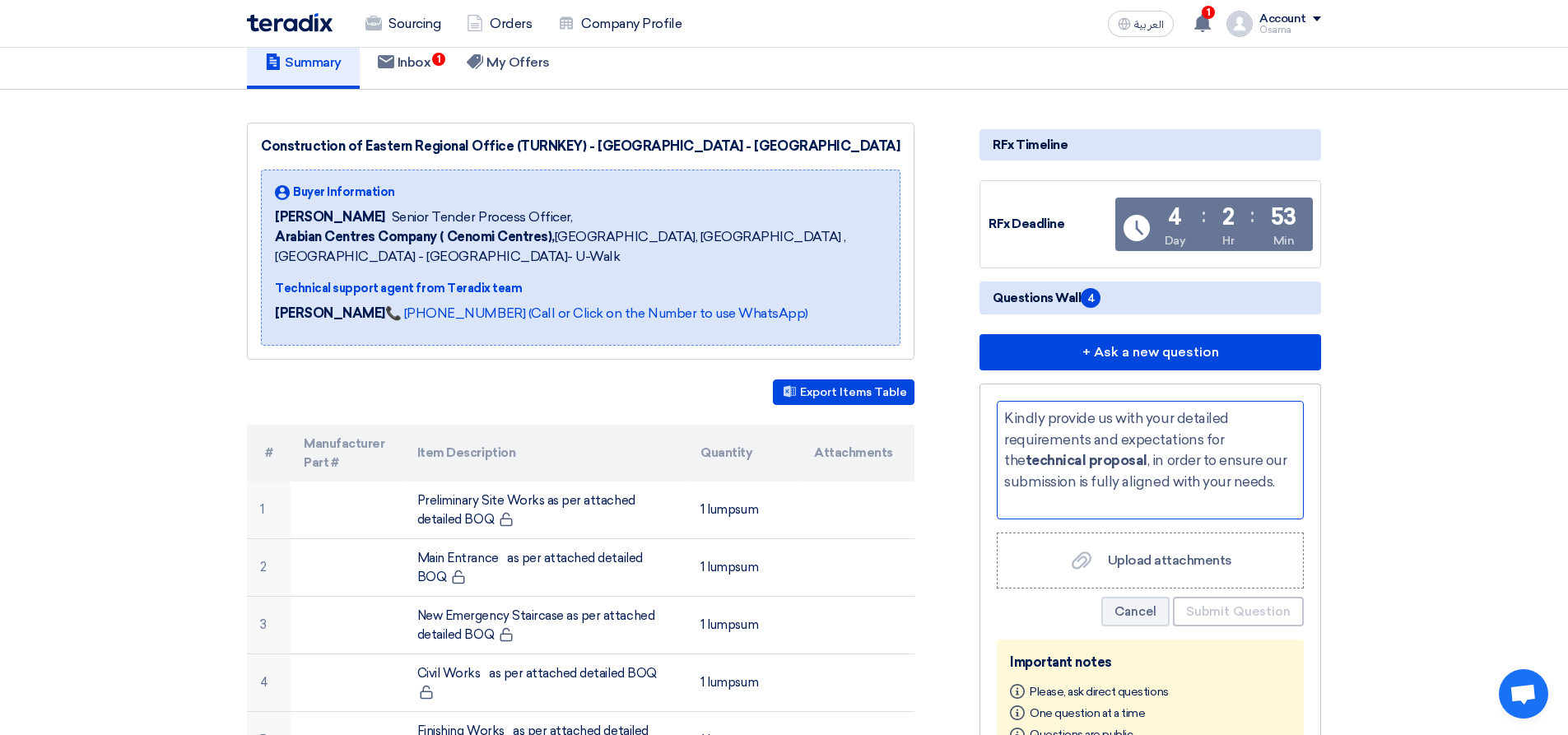
click at [1003, 410] on div "Kindly provide us with your detailed requirements and expectations for the tech…" at bounding box center [1150, 459] width 307 height 118
click at [1207, 419] on div "-Kindly provide us with your detailed requirements and expectations for the tec…" at bounding box center [1150, 459] width 307 height 118
click at [1209, 421] on div "-Kindly provide us with your detailed requirements and expectations for the tec…" at bounding box center [1150, 459] width 307 height 118
click at [1209, 421] on div "-Kindly provide us with your detailed requirements and expectations for the tec…" at bounding box center [1150, 459] width 307 height 118
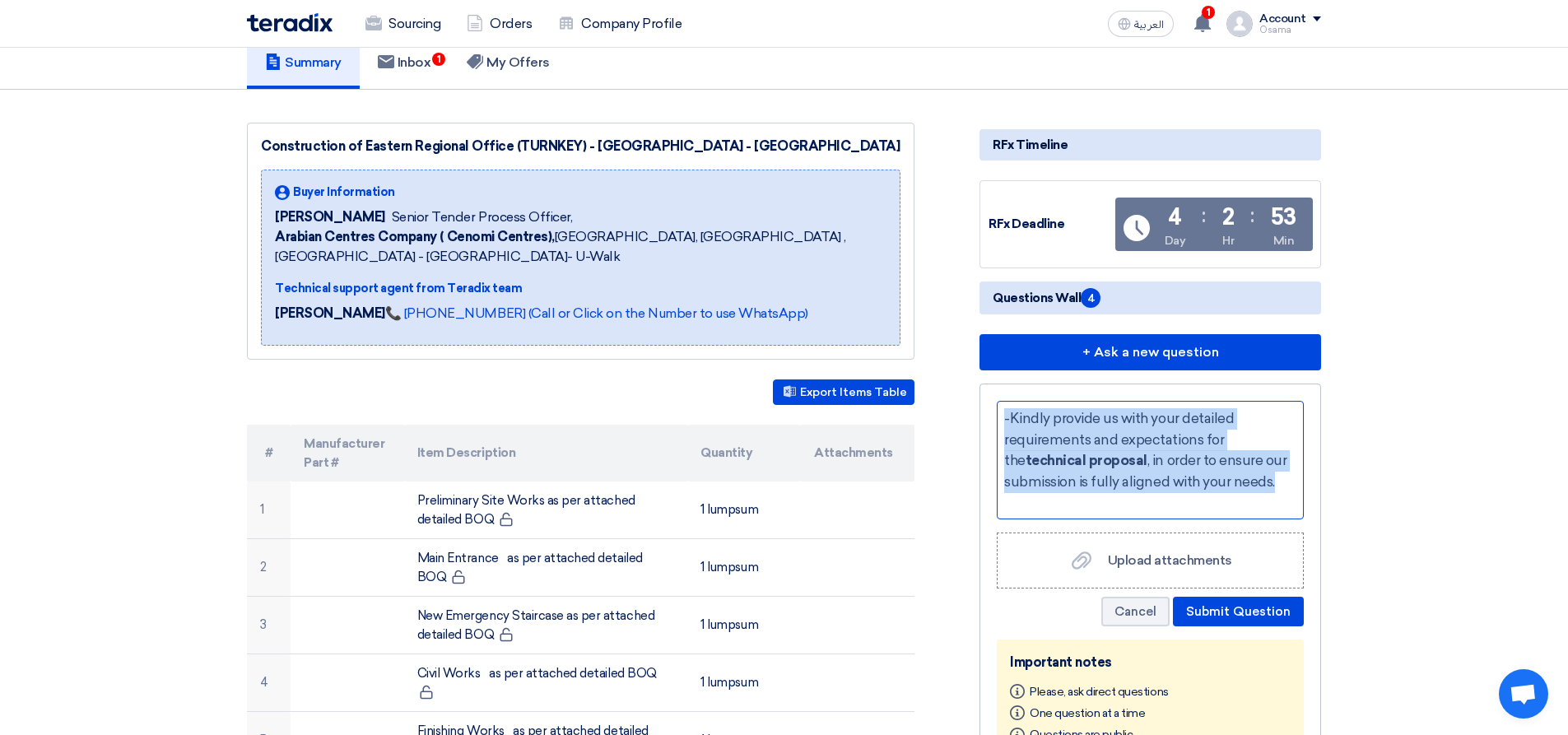
click at [1209, 419] on div "-Kindly provide us with your detailed requirements and expectations for the tec…" at bounding box center [1150, 459] width 307 height 118
click at [1270, 433] on div "-Kindly provide us with your detailed requirements and expectations for the tec…" at bounding box center [1150, 459] width 307 height 118
click at [1251, 425] on div "-Kindly provide us with your detailed requirements and expectations for the tec…" at bounding box center [1150, 459] width 307 height 118
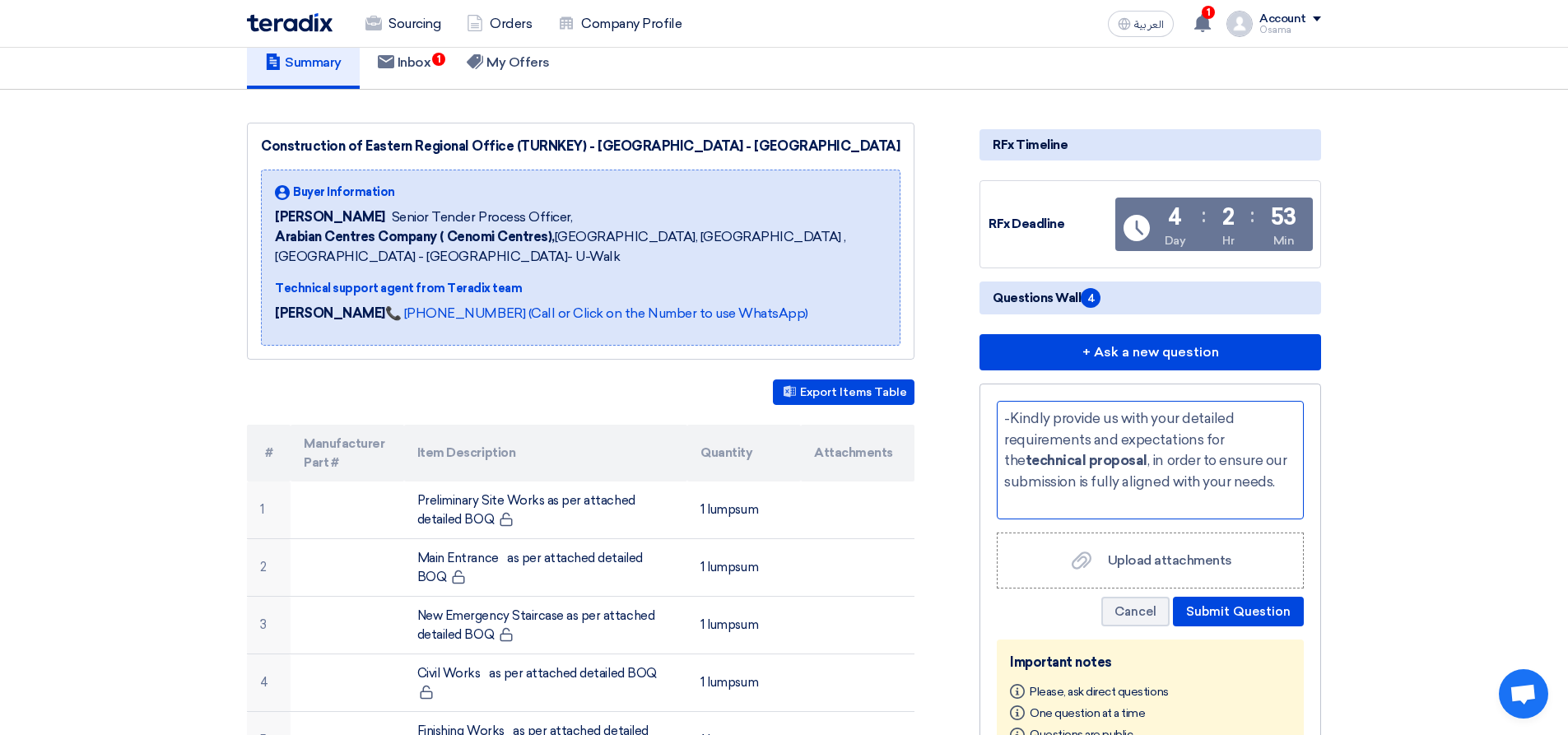
click at [1251, 425] on div "-Kindly provide us with your detailed requirements and expectations for the tec…" at bounding box center [1150, 459] width 307 height 118
click at [1206, 415] on div "-Kindly provide us with your detailed requirements and expectations for the tec…" at bounding box center [1150, 459] width 307 height 118
click at [1249, 611] on button "Submit Question" at bounding box center [1238, 611] width 131 height 29
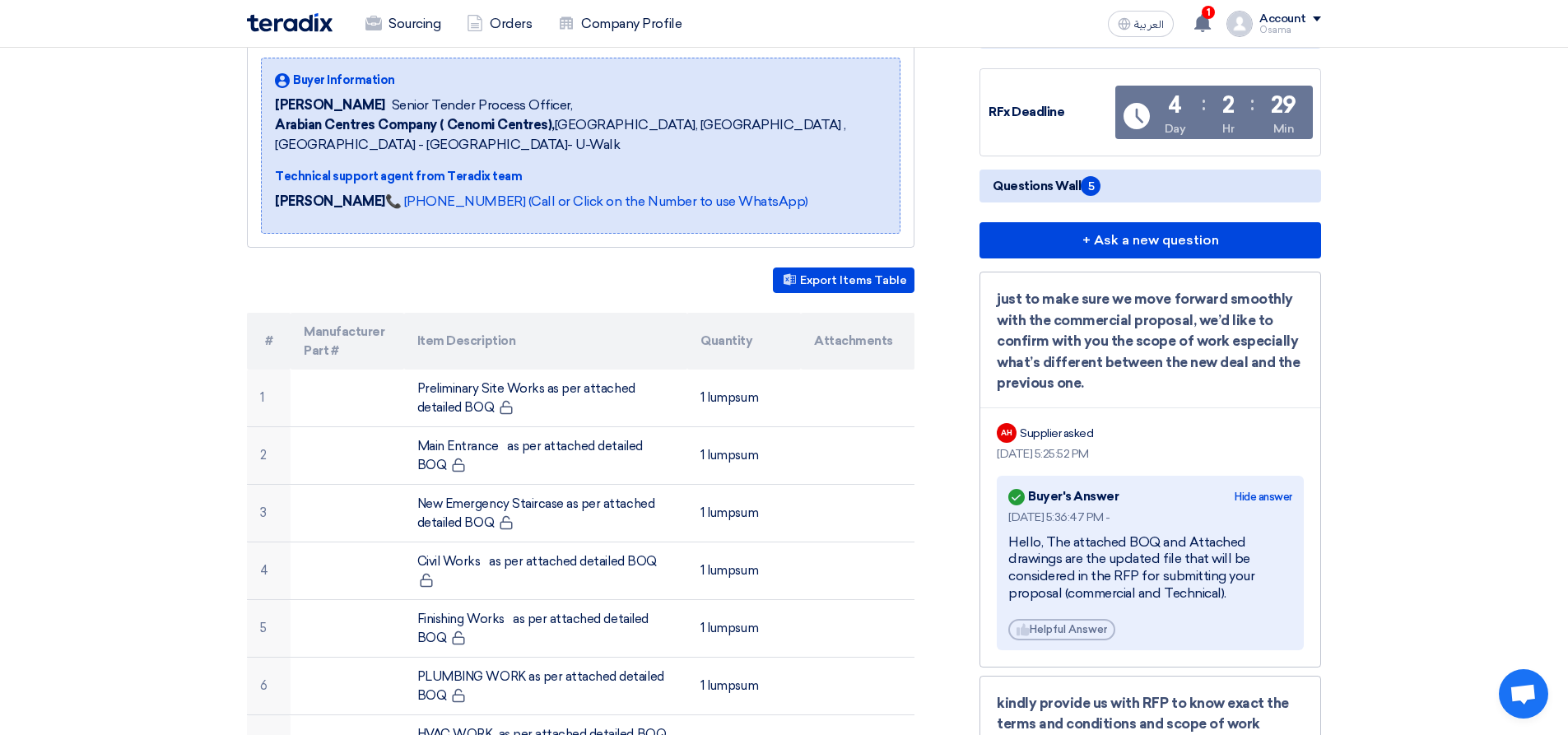
scroll to position [247, 0]
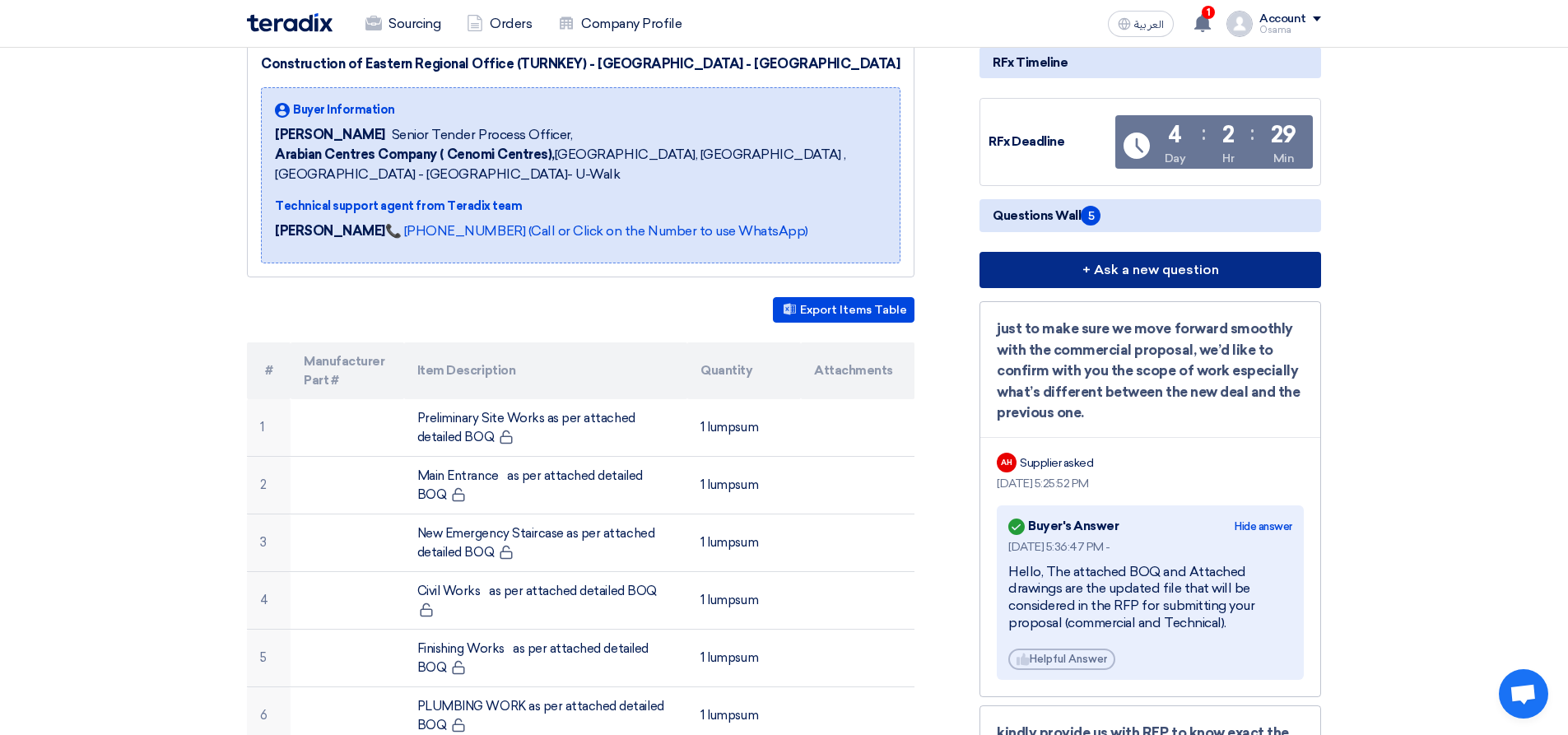
drag, startPoint x: 1092, startPoint y: 266, endPoint x: 1094, endPoint y: 275, distance: 9.2
click at [1093, 268] on button "+ Ask a new question" at bounding box center [1150, 270] width 341 height 36
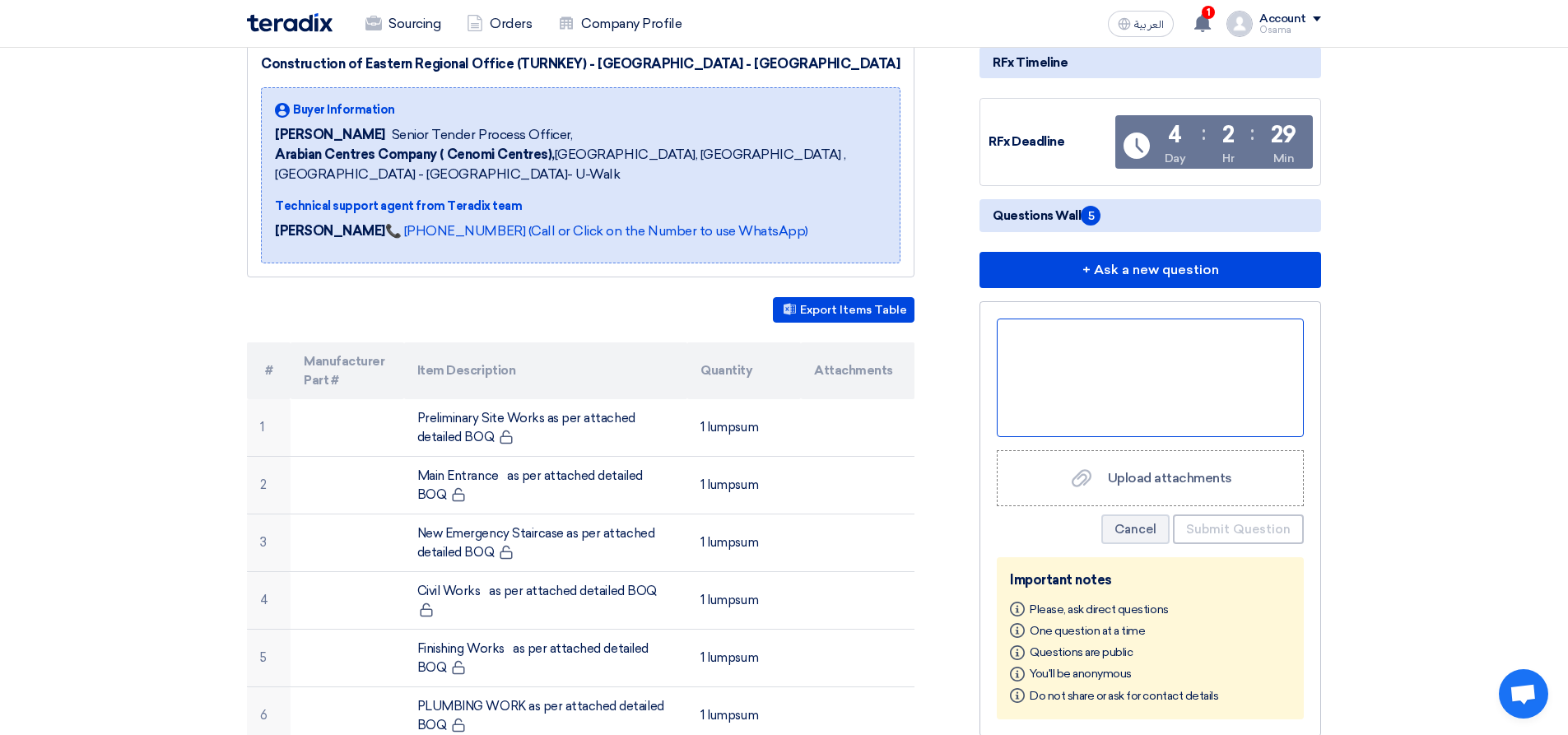
click at [1048, 368] on div at bounding box center [1150, 377] width 307 height 118
click at [1092, 363] on div "Kindly provide us with duration for time schedule and start date" at bounding box center [1150, 377] width 307 height 118
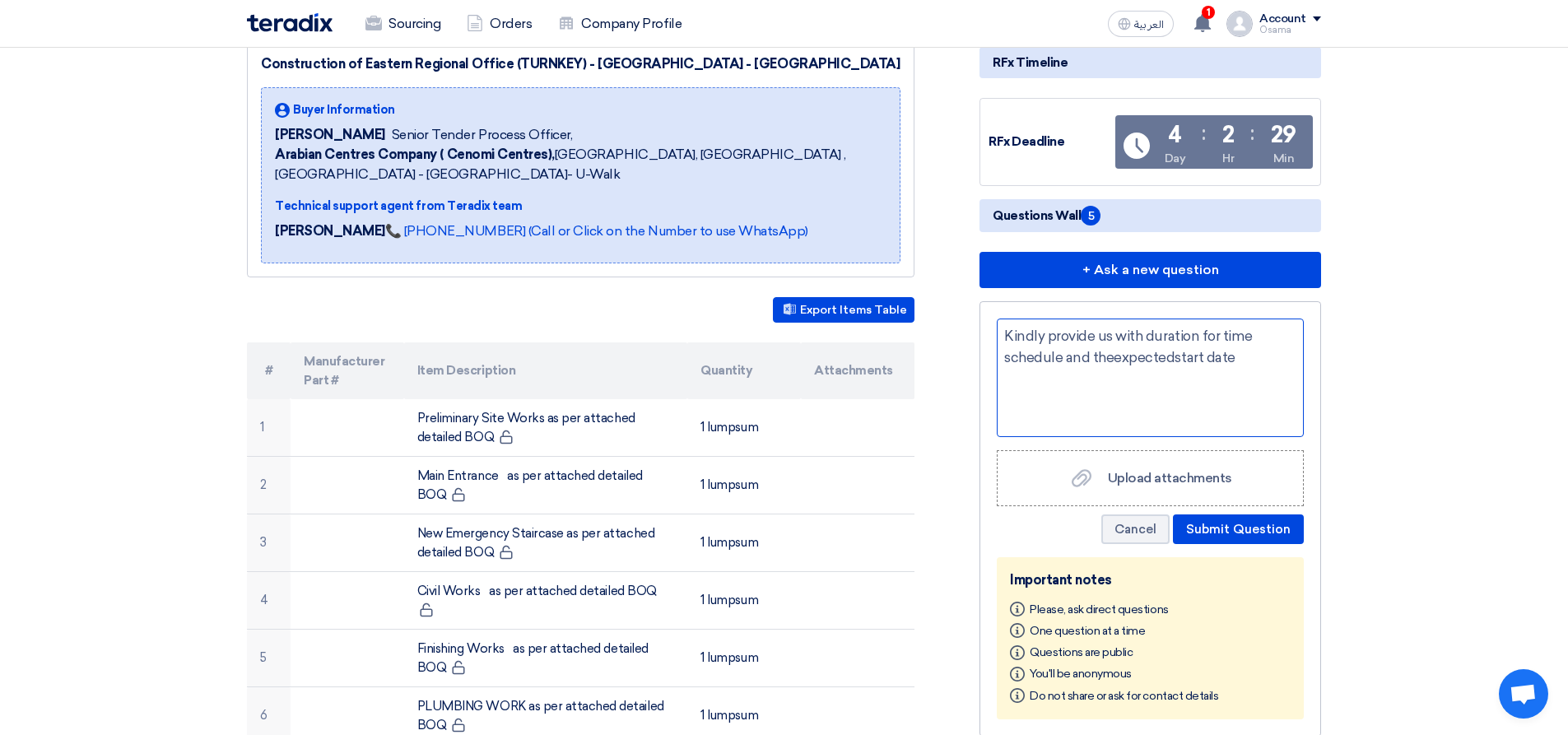
click at [1110, 358] on div "Kindly provide us with duration for time schedule and theexpectedstart date" at bounding box center [1150, 377] width 307 height 118
click at [1181, 355] on div "Kindly provide us with duration for time schedule and theexpectedstart date" at bounding box center [1150, 377] width 307 height 118
drag, startPoint x: 1201, startPoint y: 357, endPoint x: 1090, endPoint y: 356, distance: 111.0
click at [1090, 359] on div "Kindly provide us with duration for time schedule and theexpectedstart date" at bounding box center [1150, 377] width 307 height 118
drag, startPoint x: 1155, startPoint y: 368, endPoint x: 1092, endPoint y: 361, distance: 63.4
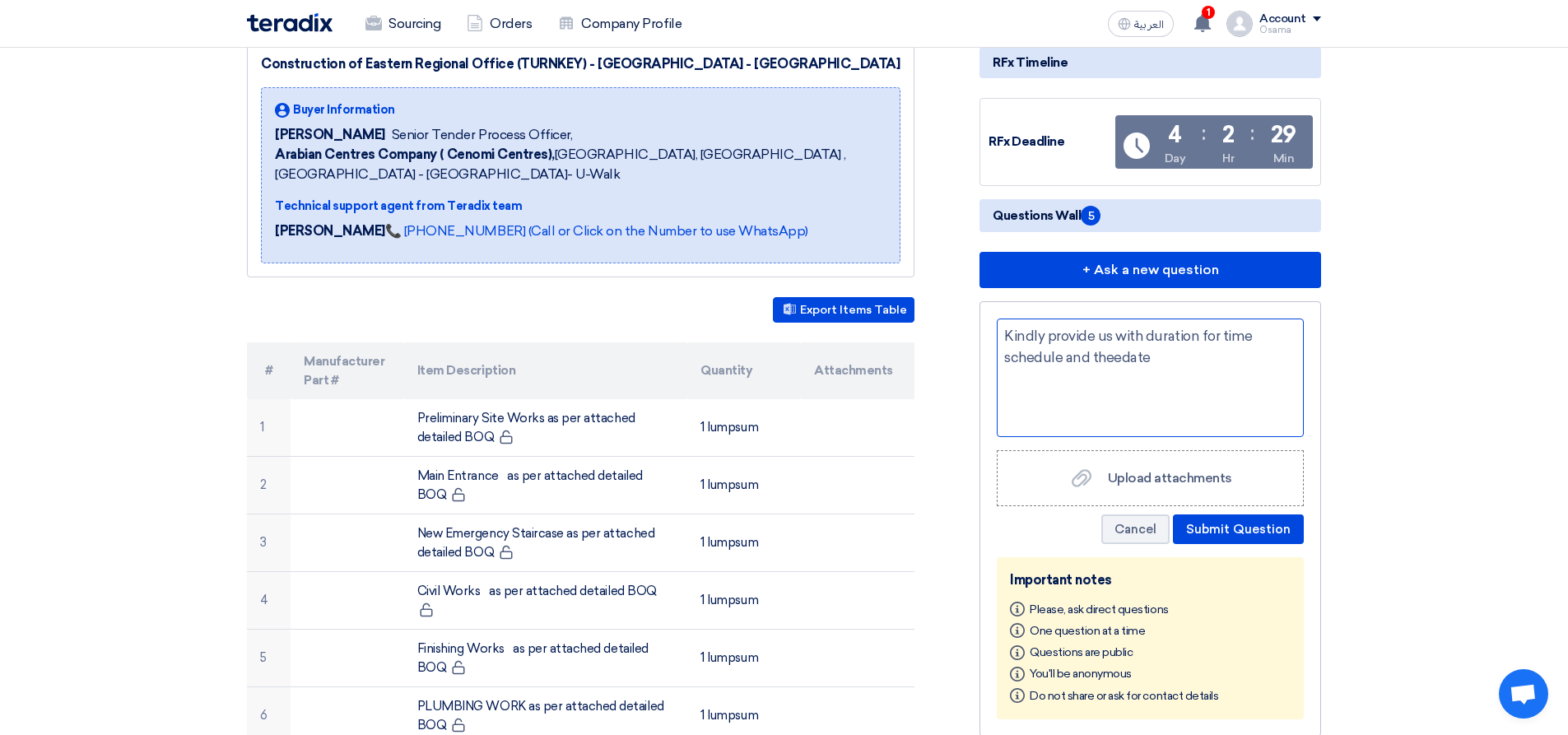
click at [1092, 361] on div "Kindly provide us with duration for time schedule and theedate" at bounding box center [1150, 377] width 307 height 118
click at [1248, 527] on button "Submit Question" at bounding box center [1238, 529] width 131 height 29
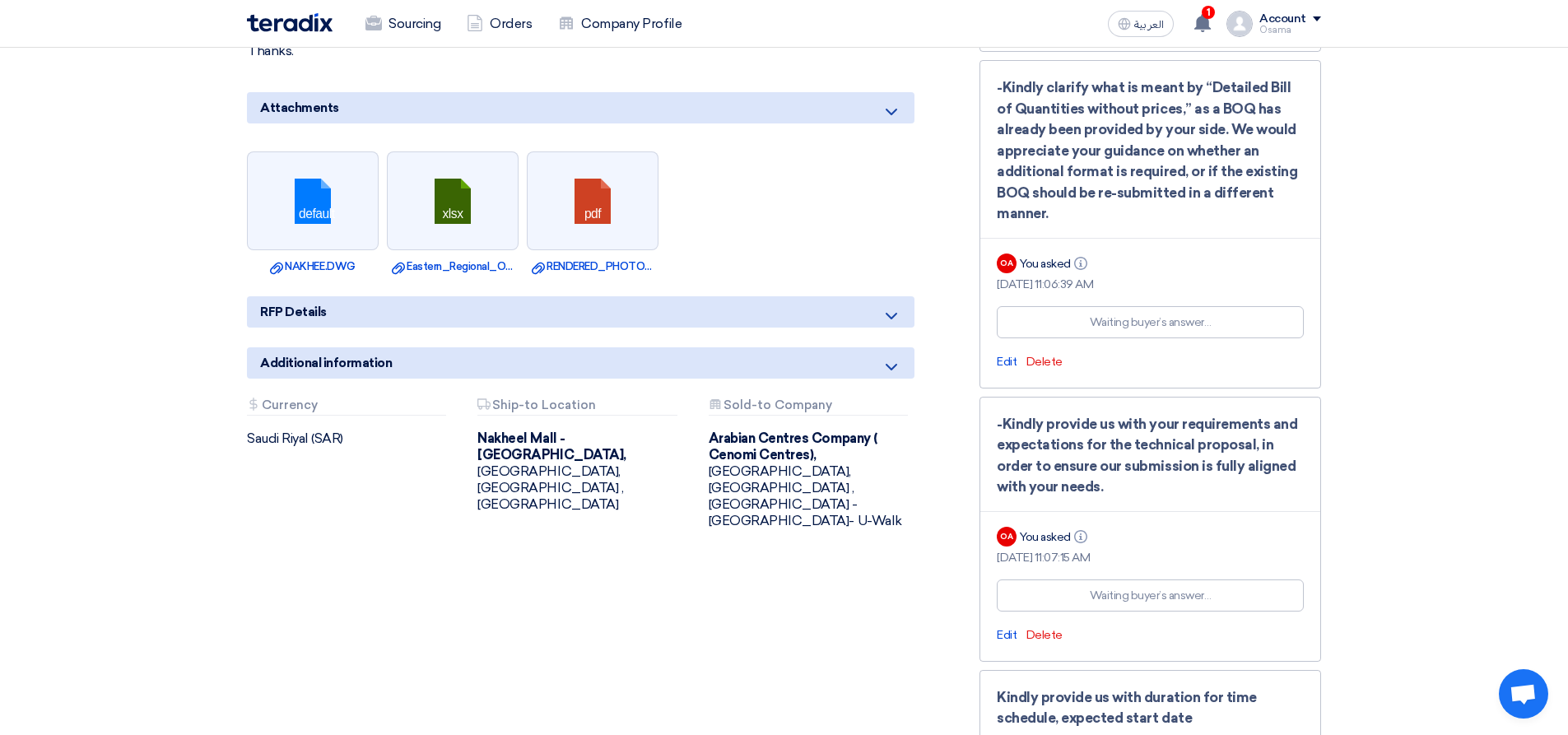
scroll to position [1645, 0]
drag, startPoint x: 1210, startPoint y: 22, endPoint x: 1207, endPoint y: 37, distance: 15.3
click at [1210, 23] on use at bounding box center [1201, 23] width 16 height 18
